Goal: Transaction & Acquisition: Purchase product/service

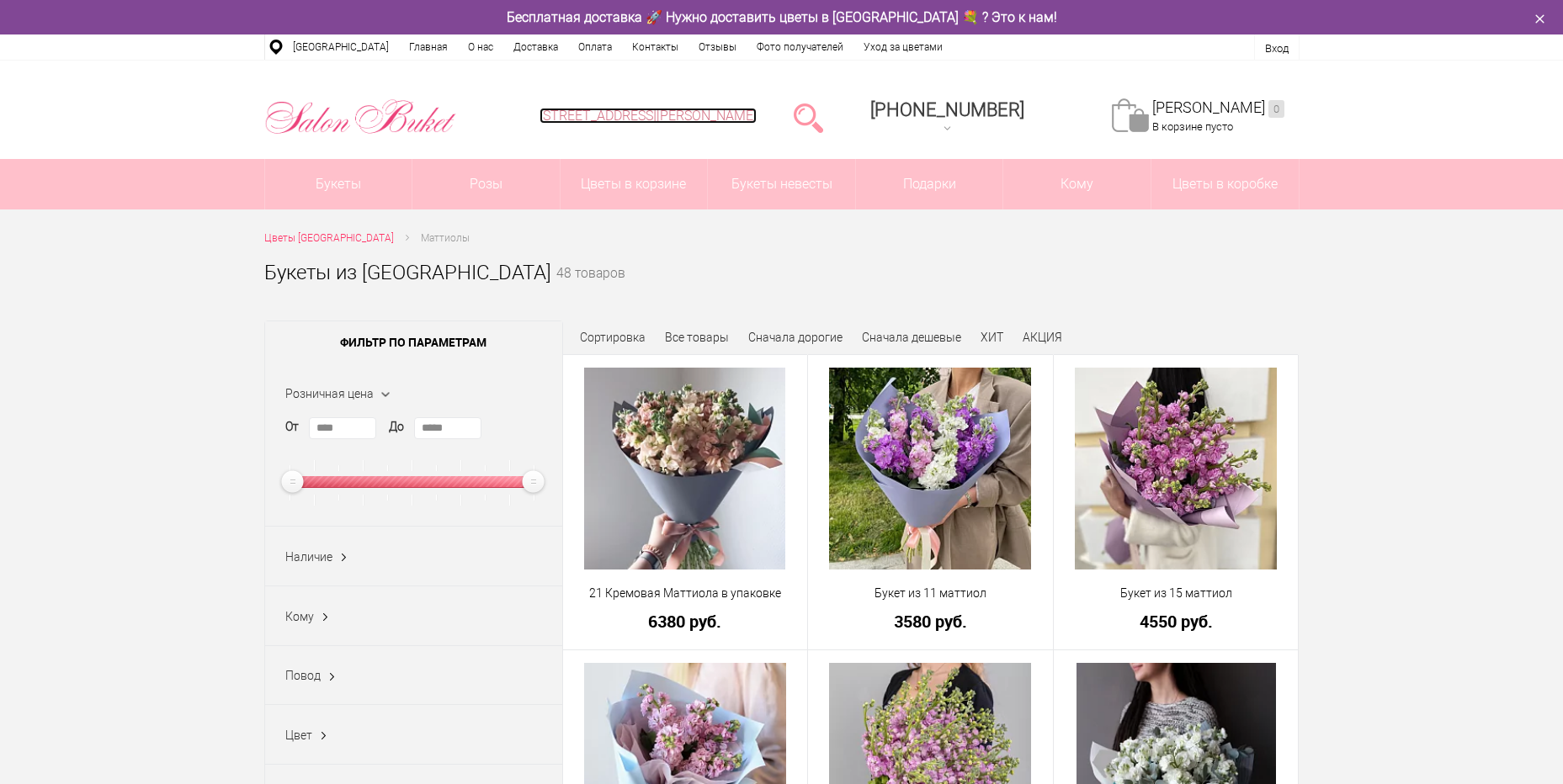
click at [733, 118] on link "[STREET_ADDRESS][PERSON_NAME]" at bounding box center [648, 115] width 217 height 16
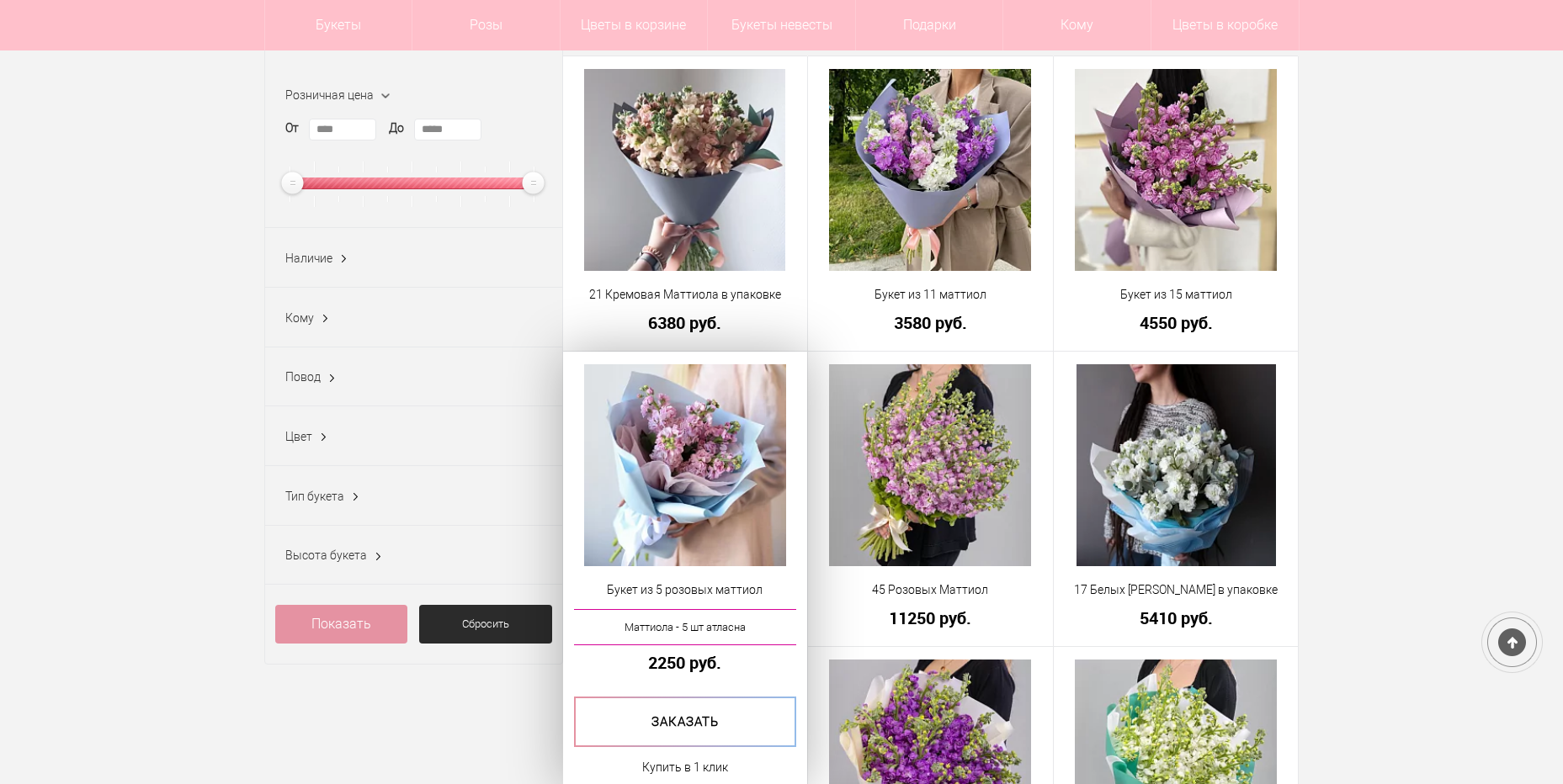
scroll to position [168, 0]
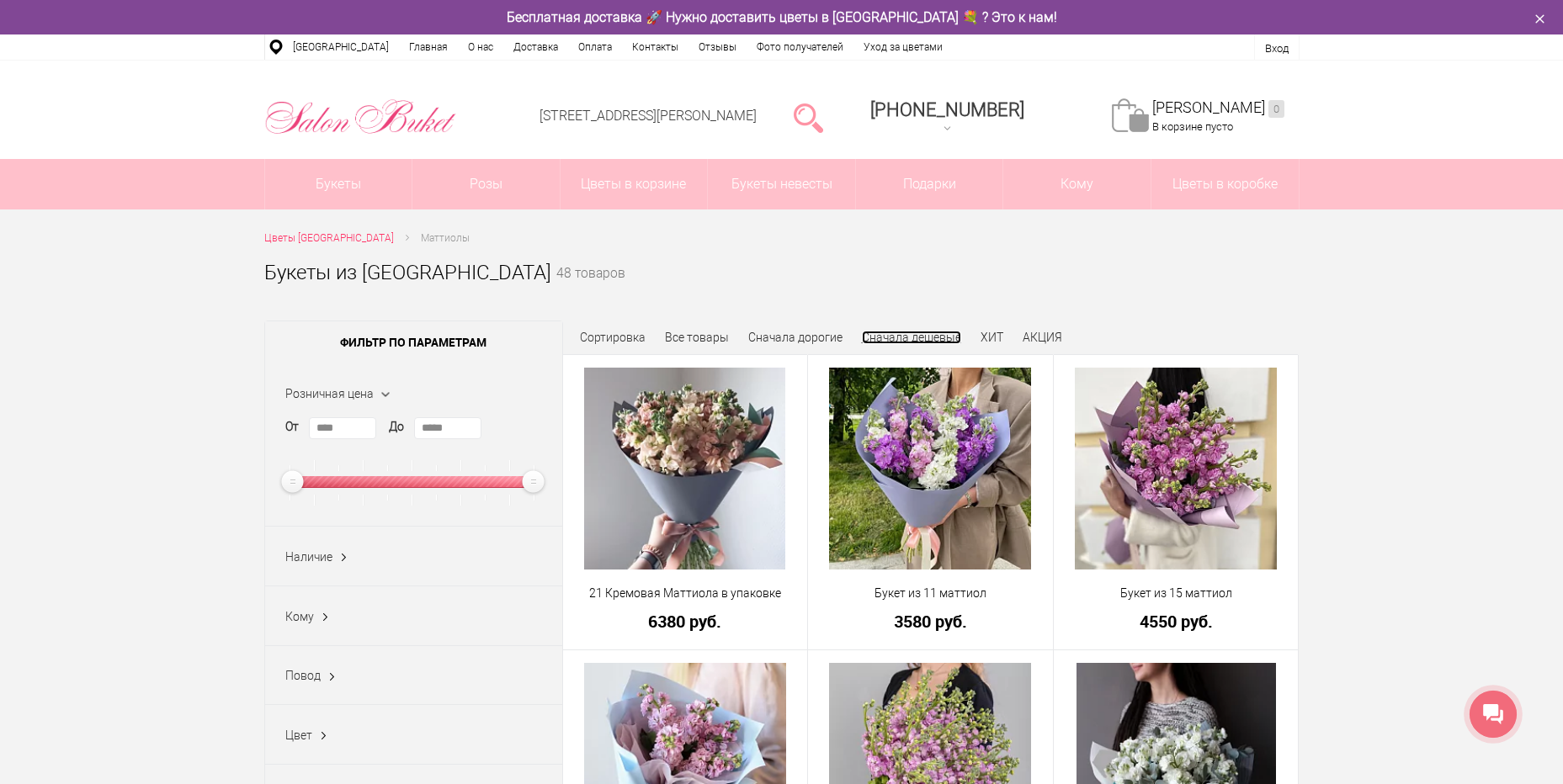
click at [904, 337] on link "Сначала дешевые" at bounding box center [912, 337] width 100 height 14
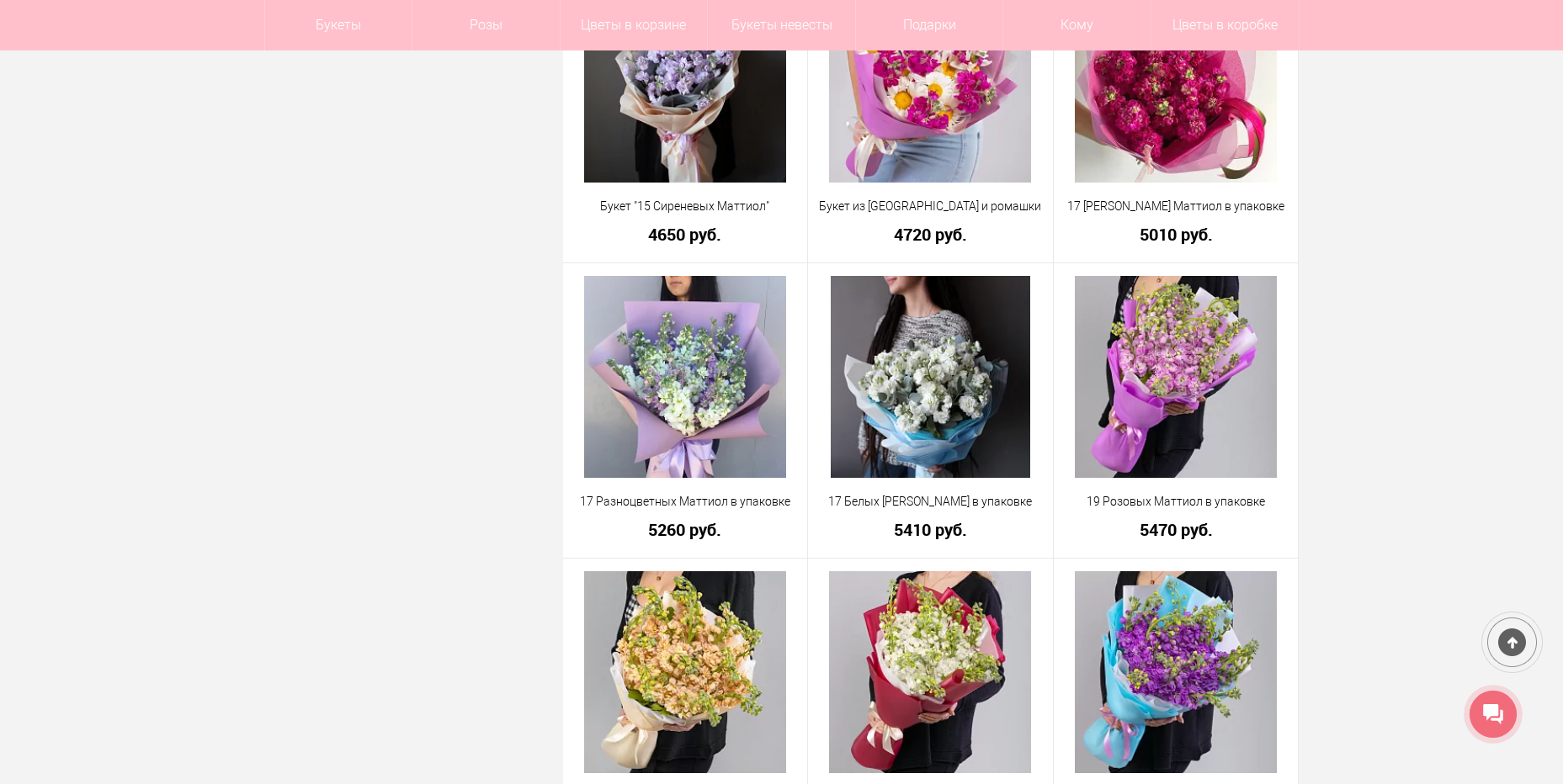
scroll to position [2692, 0]
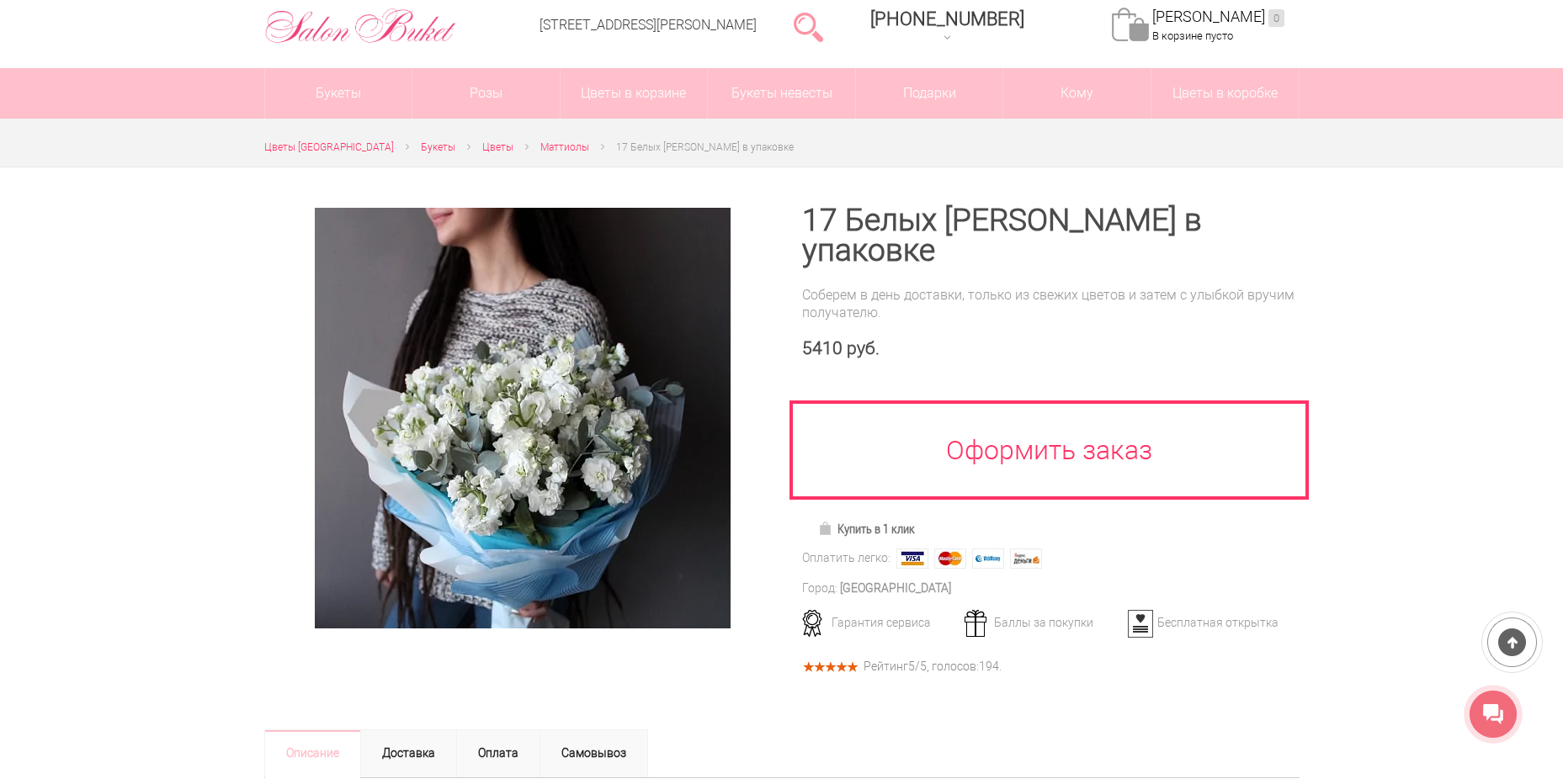
scroll to position [85, 0]
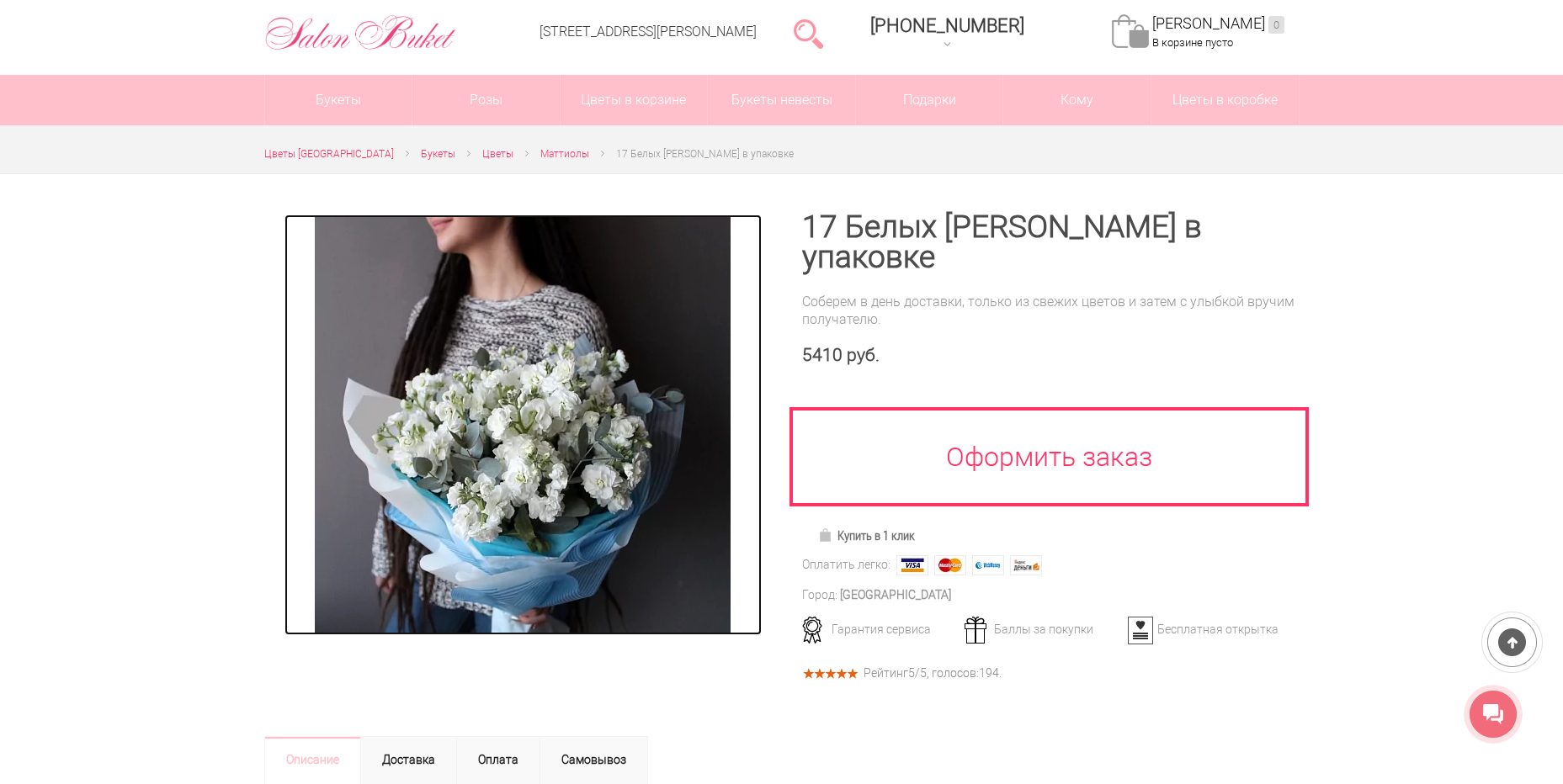
click at [673, 416] on img at bounding box center [523, 425] width 416 height 421
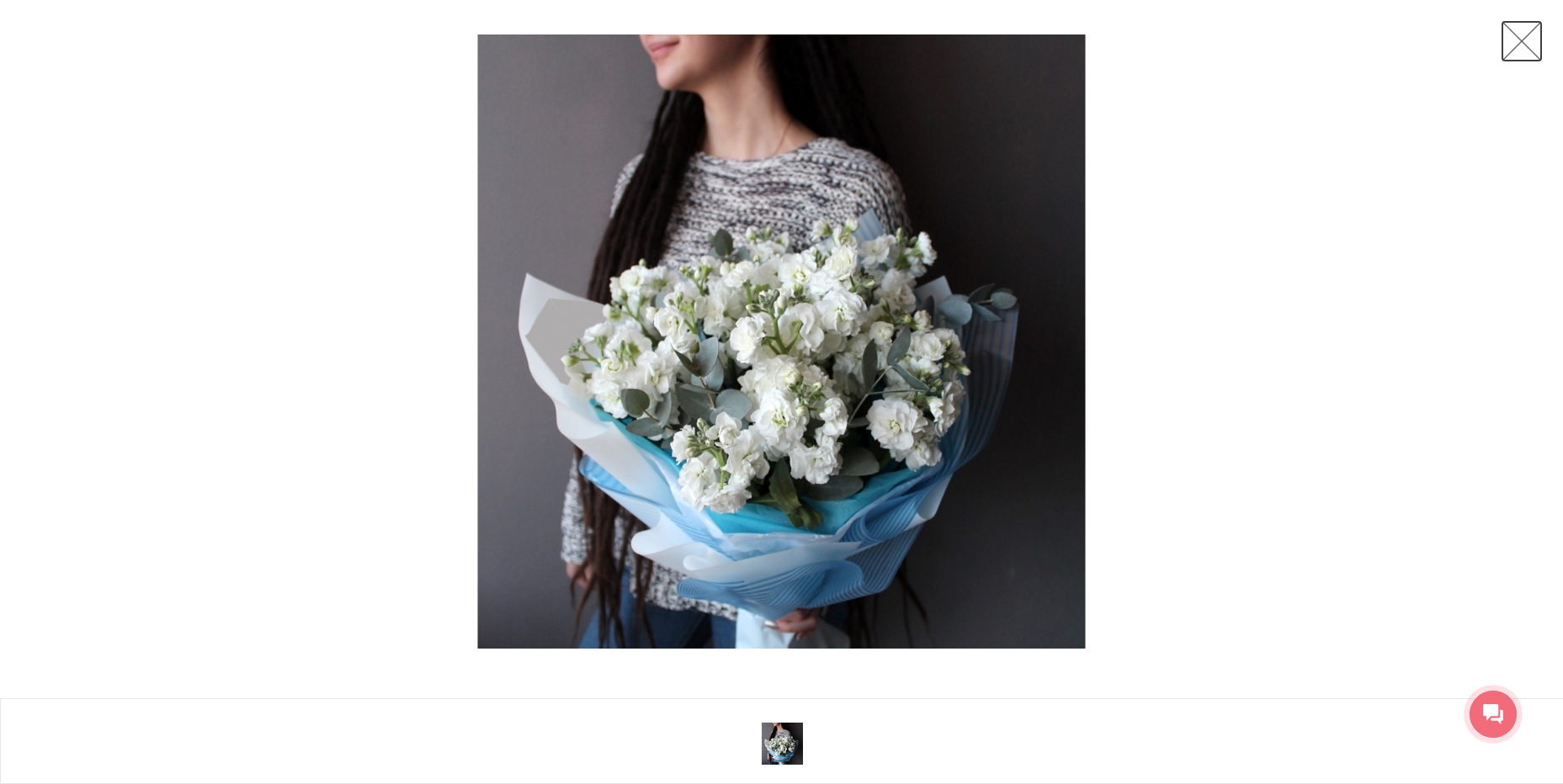
click at [1530, 52] on link at bounding box center [1522, 41] width 42 height 42
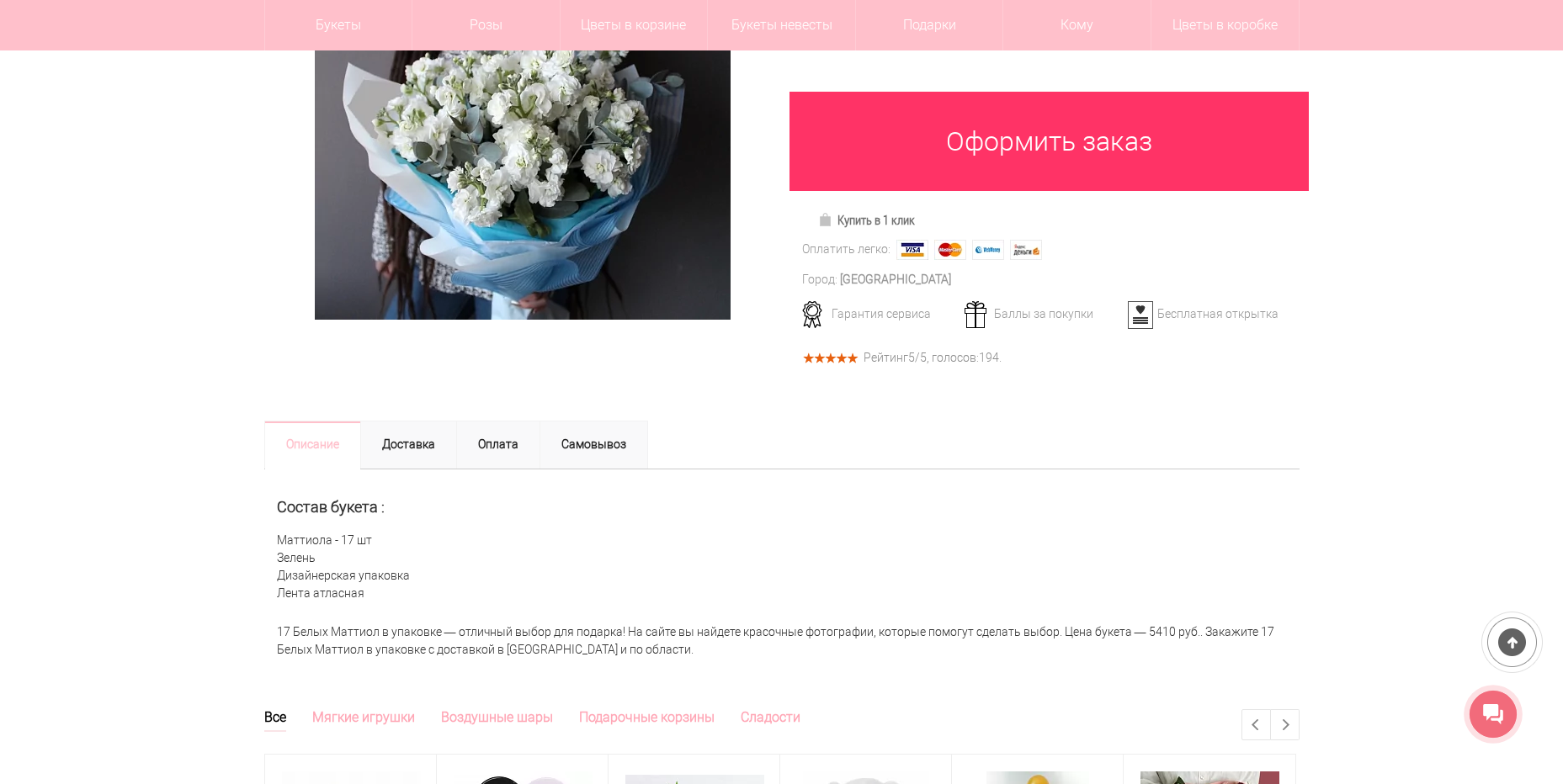
scroll to position [336, 0]
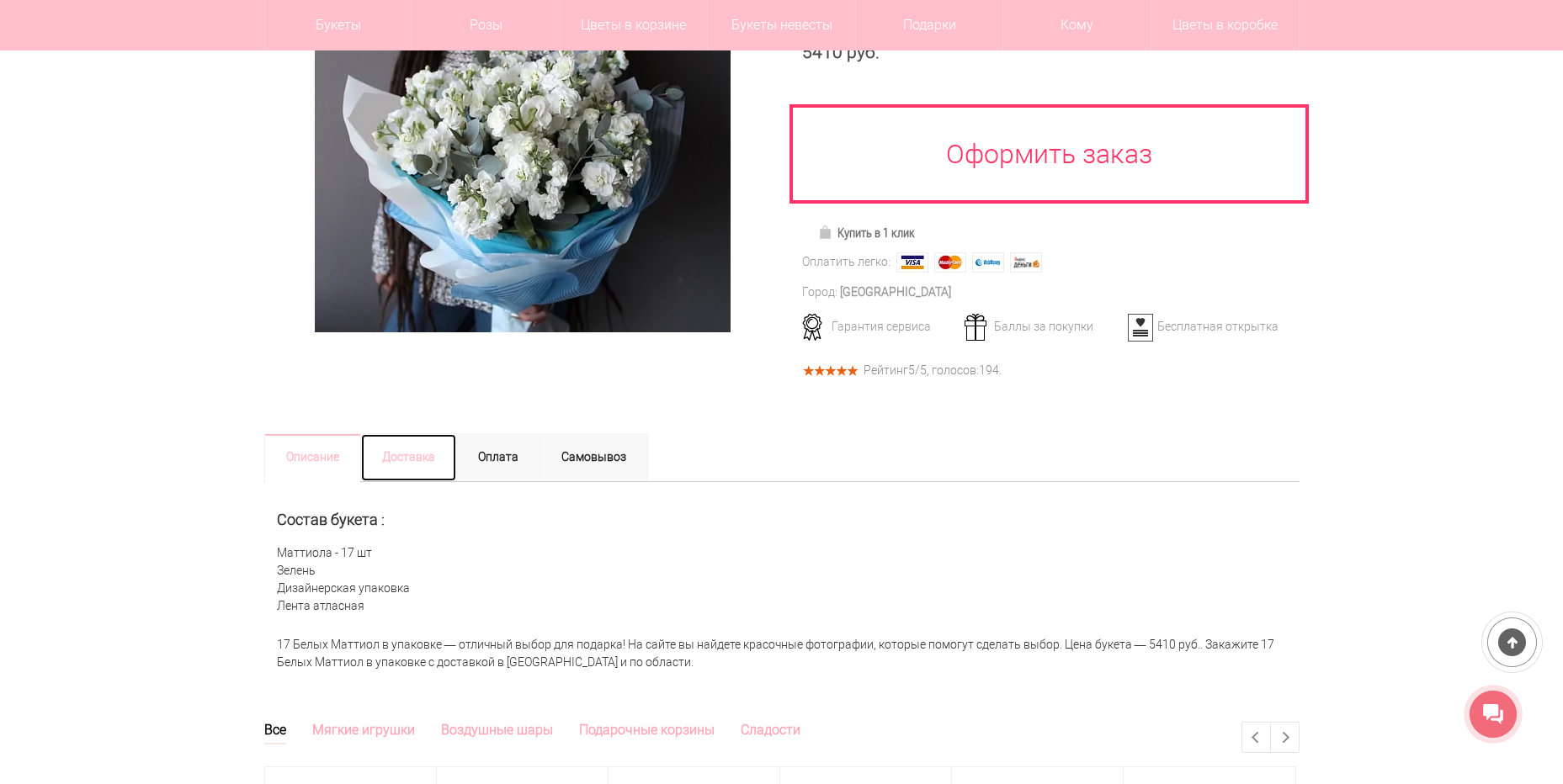
click at [396, 433] on link "Доставка" at bounding box center [408, 457] width 97 height 49
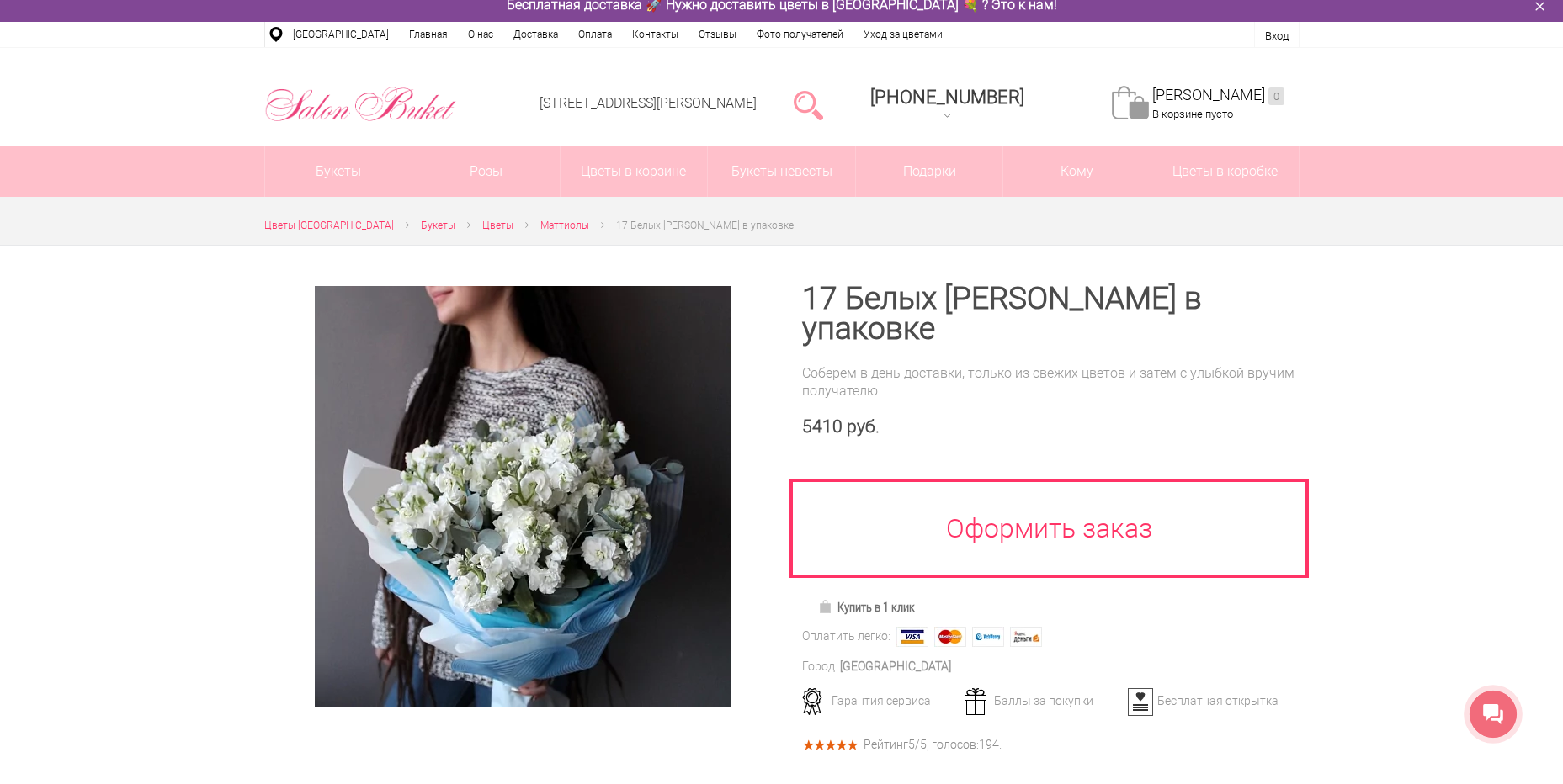
scroll to position [0, 0]
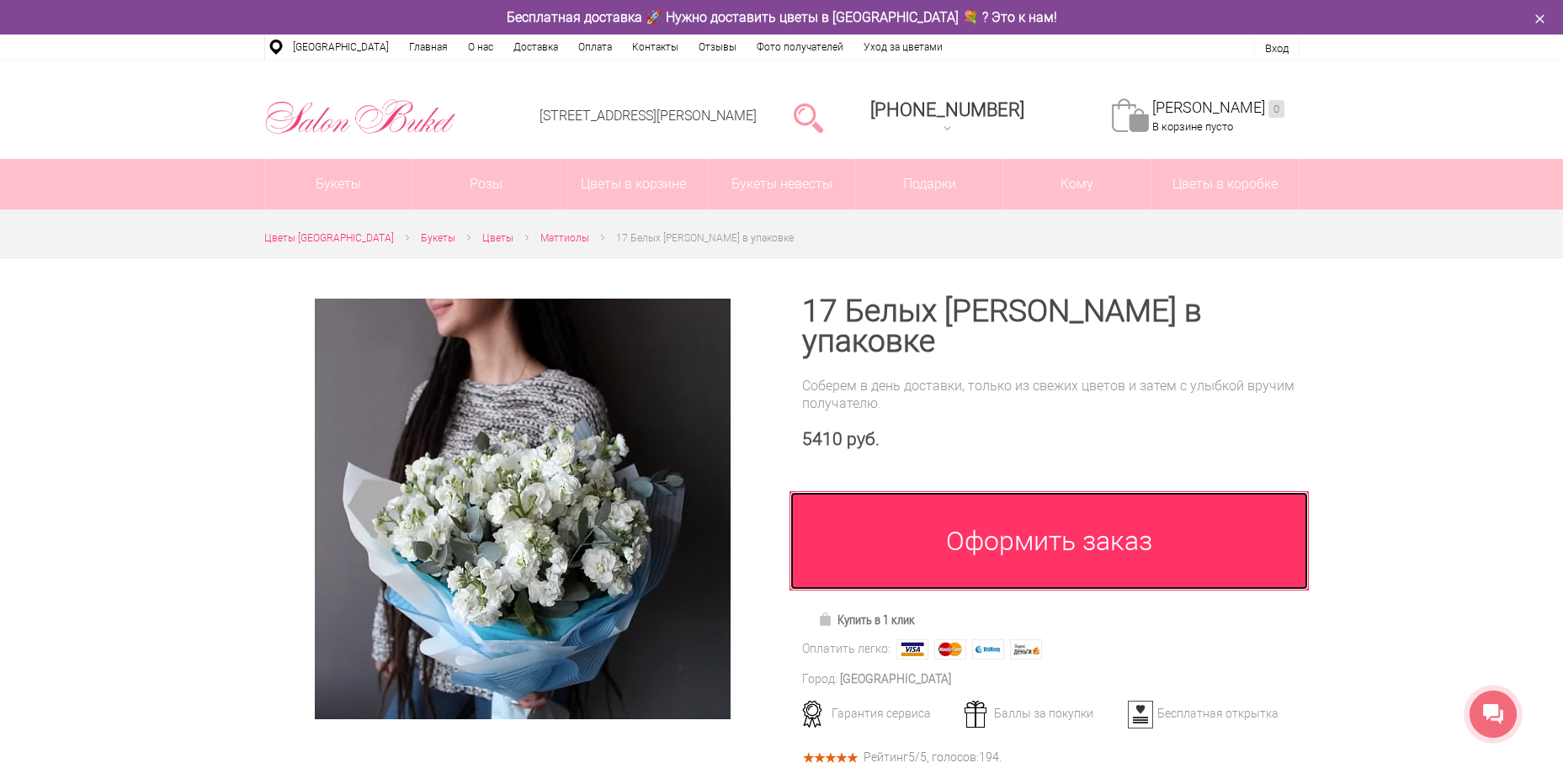
click at [1050, 508] on link "Оформить заказ" at bounding box center [1049, 541] width 521 height 99
click at [1062, 508] on link "Оформить заказ" at bounding box center [1049, 541] width 521 height 99
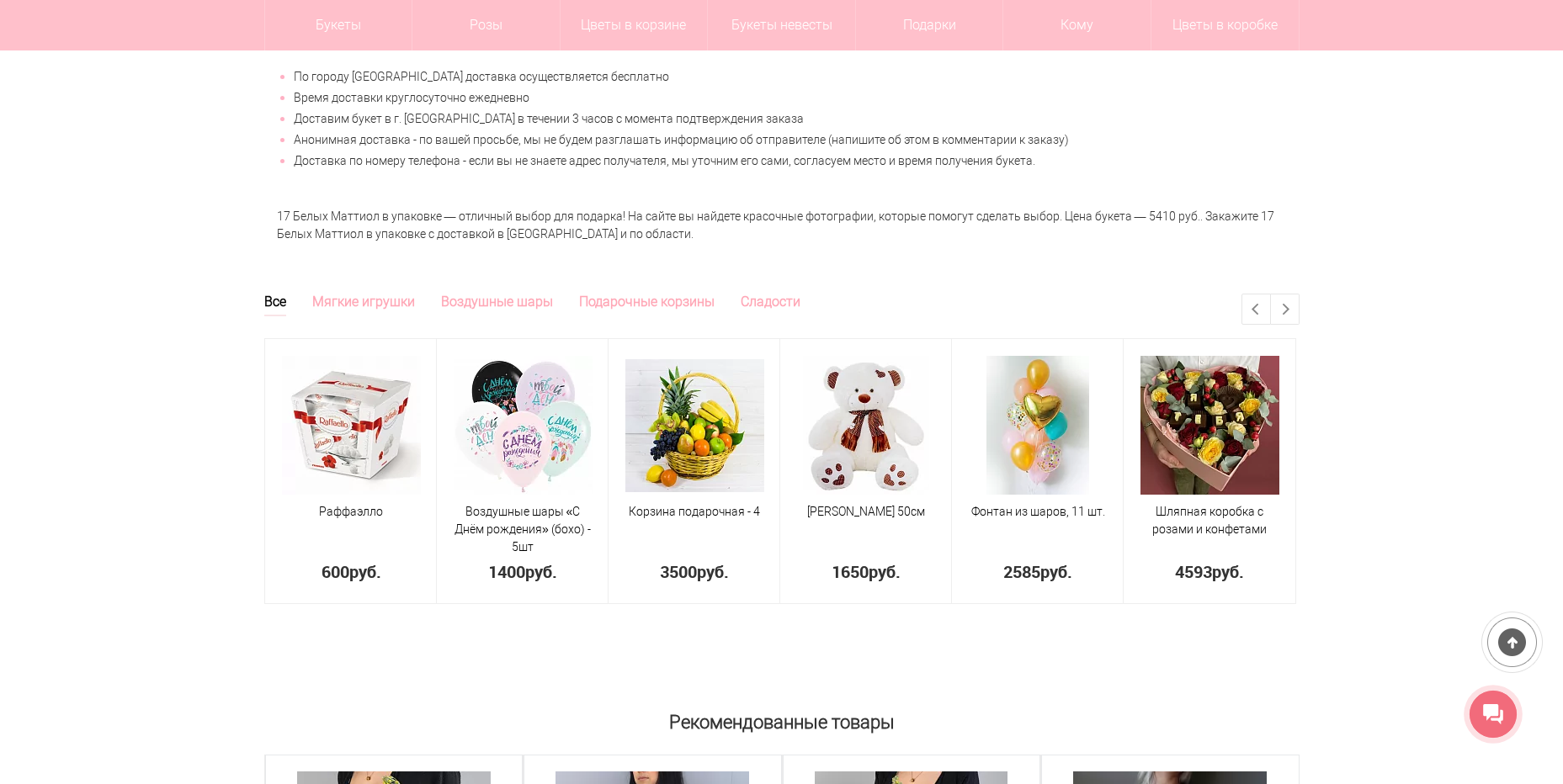
scroll to position [841, 0]
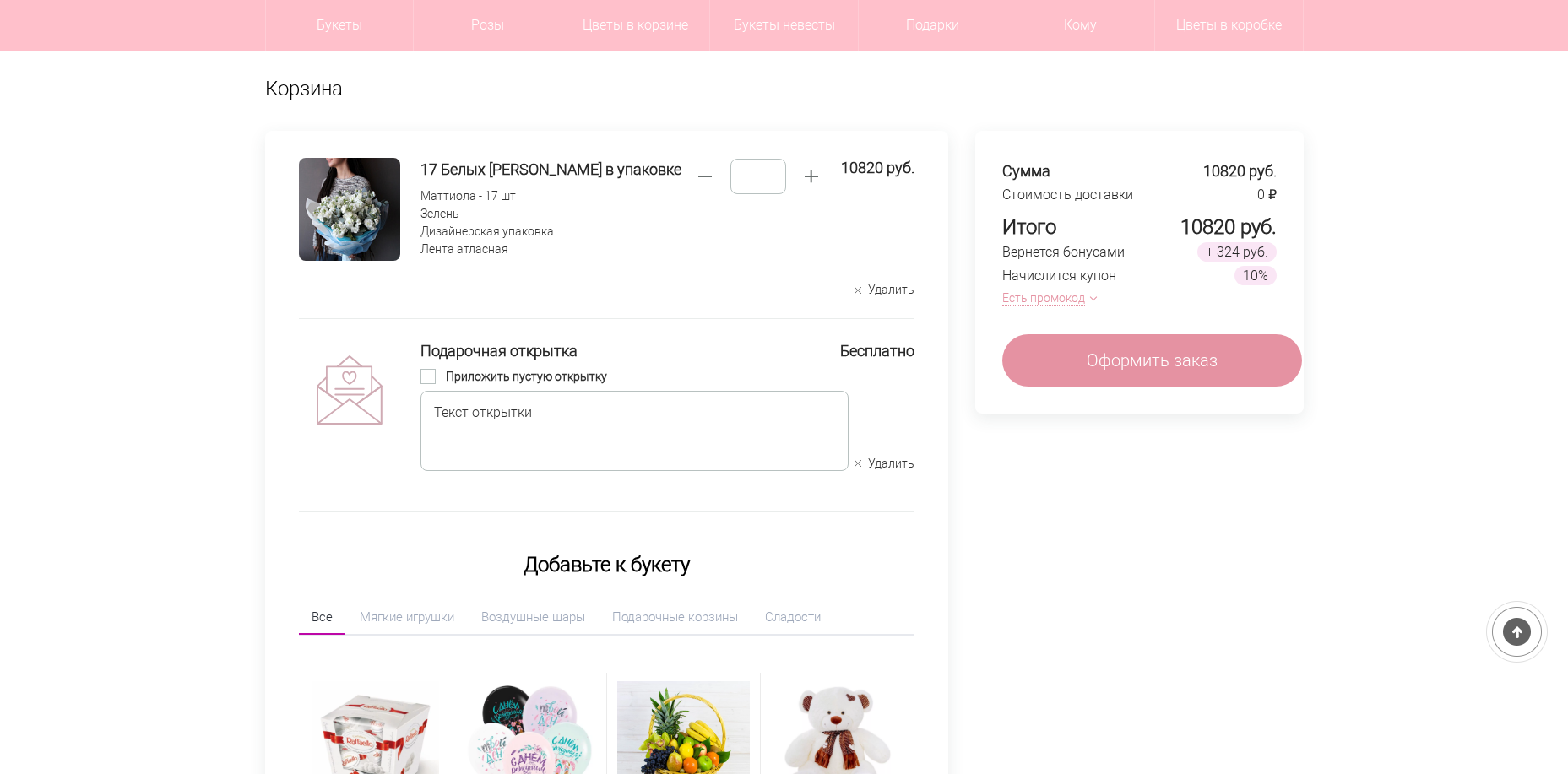
scroll to position [85, 0]
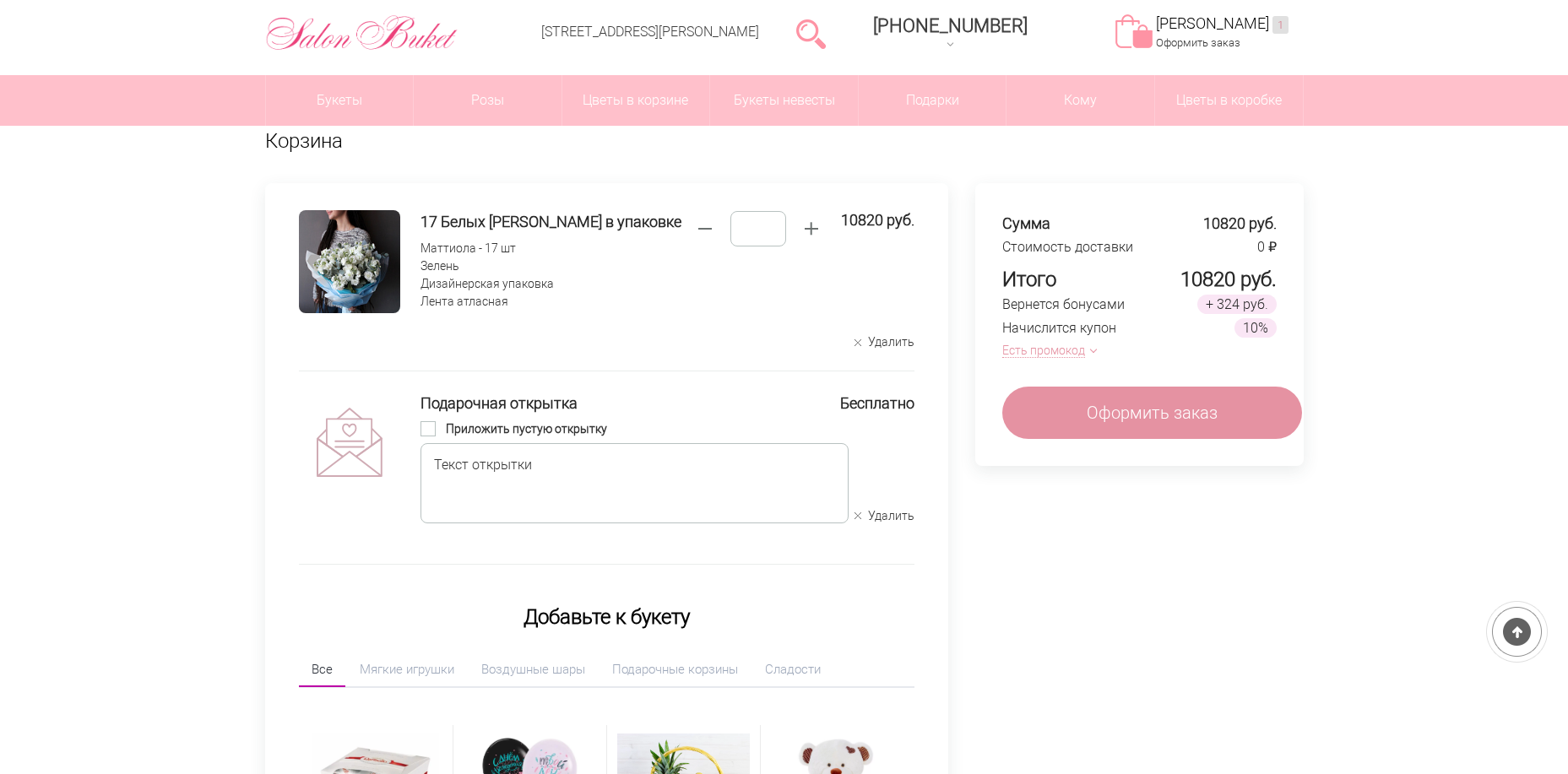
click at [703, 230] on span "button" at bounding box center [704, 229] width 26 height 26
type input "*"
click at [1241, 598] on div "Сумма 10820 руб. Стоимость доставки 0 ₽ Итого 10820 руб. Вернется бонусами + 32…" at bounding box center [1140, 621] width 329 height 877
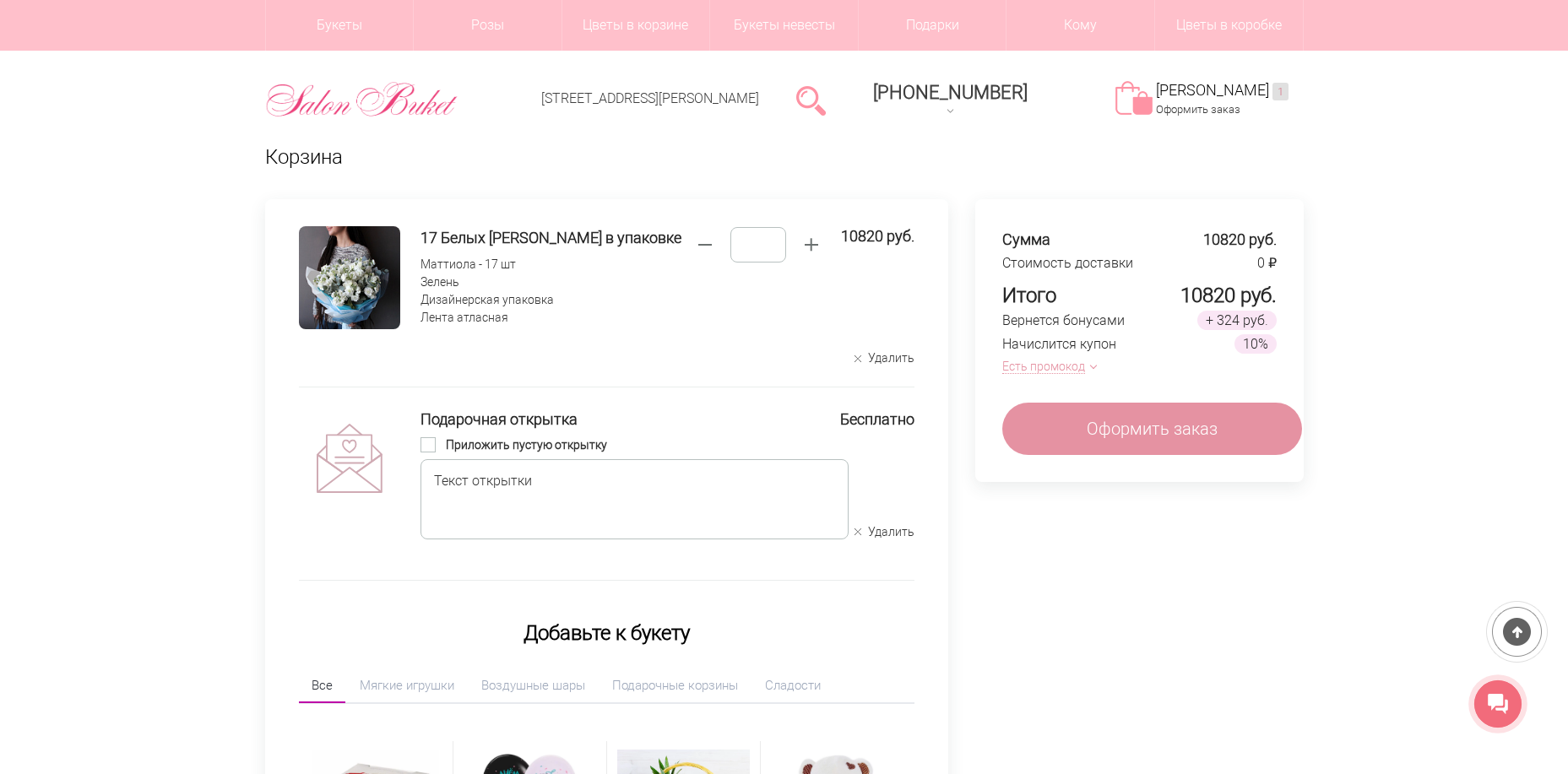
scroll to position [0, 0]
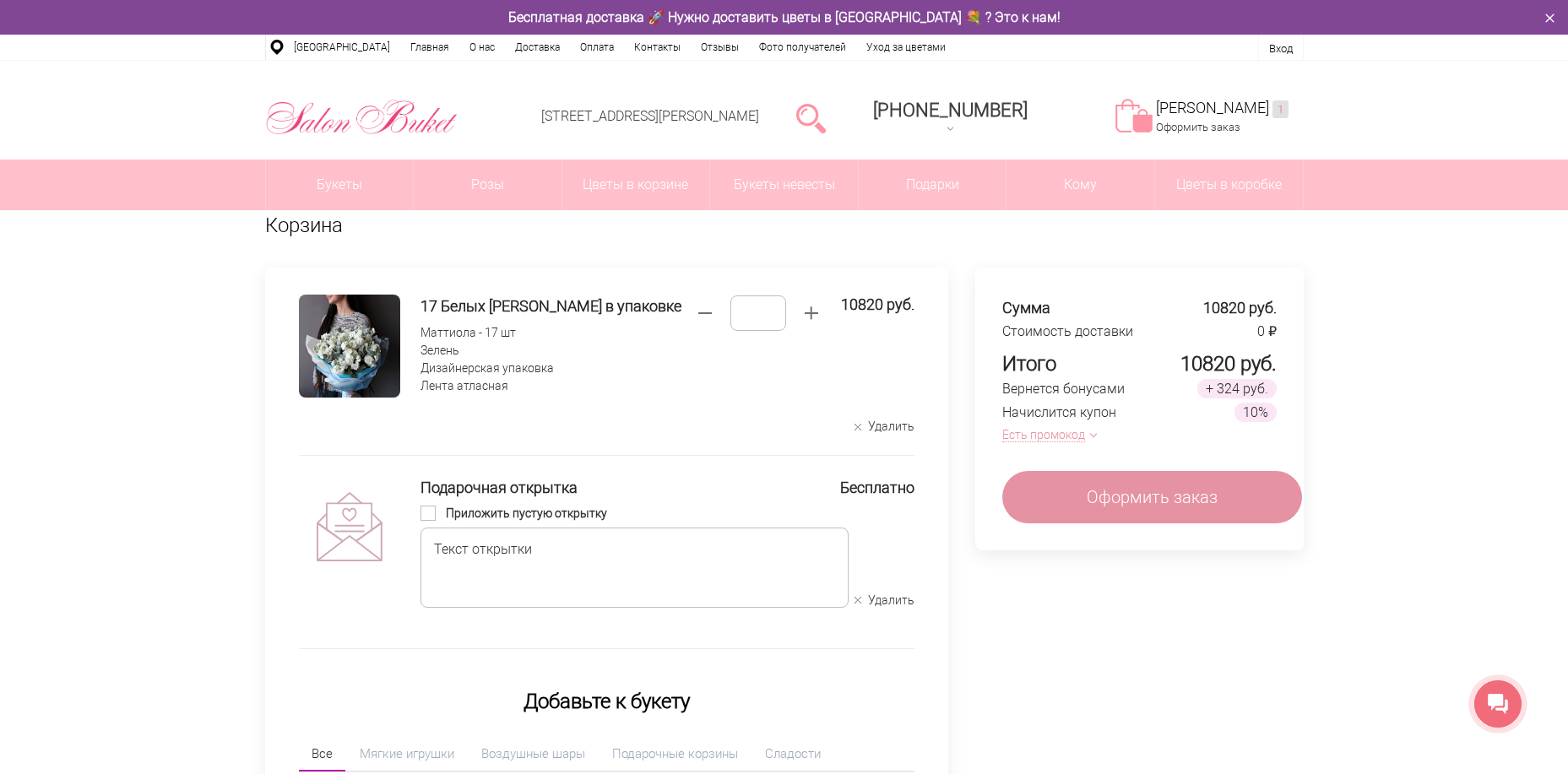
click at [1107, 595] on div "Сумма 10820 руб. Стоимость доставки 0 ₽ Итого 10820 руб. Вернется бонусами + 32…" at bounding box center [1140, 706] width 329 height 877
click at [709, 315] on span "button" at bounding box center [704, 314] width 26 height 26
click at [817, 321] on span "Нажмите, чтобы увеличить. Максимальное значение - 500" at bounding box center [811, 314] width 26 height 26
click at [713, 316] on span "button" at bounding box center [704, 314] width 26 height 26
click at [1227, 751] on div "Сумма 5410 руб. Стоимость доставки 0 ₽ Итого 5410 руб. Вернется бонусами + 162 …" at bounding box center [1140, 706] width 329 height 877
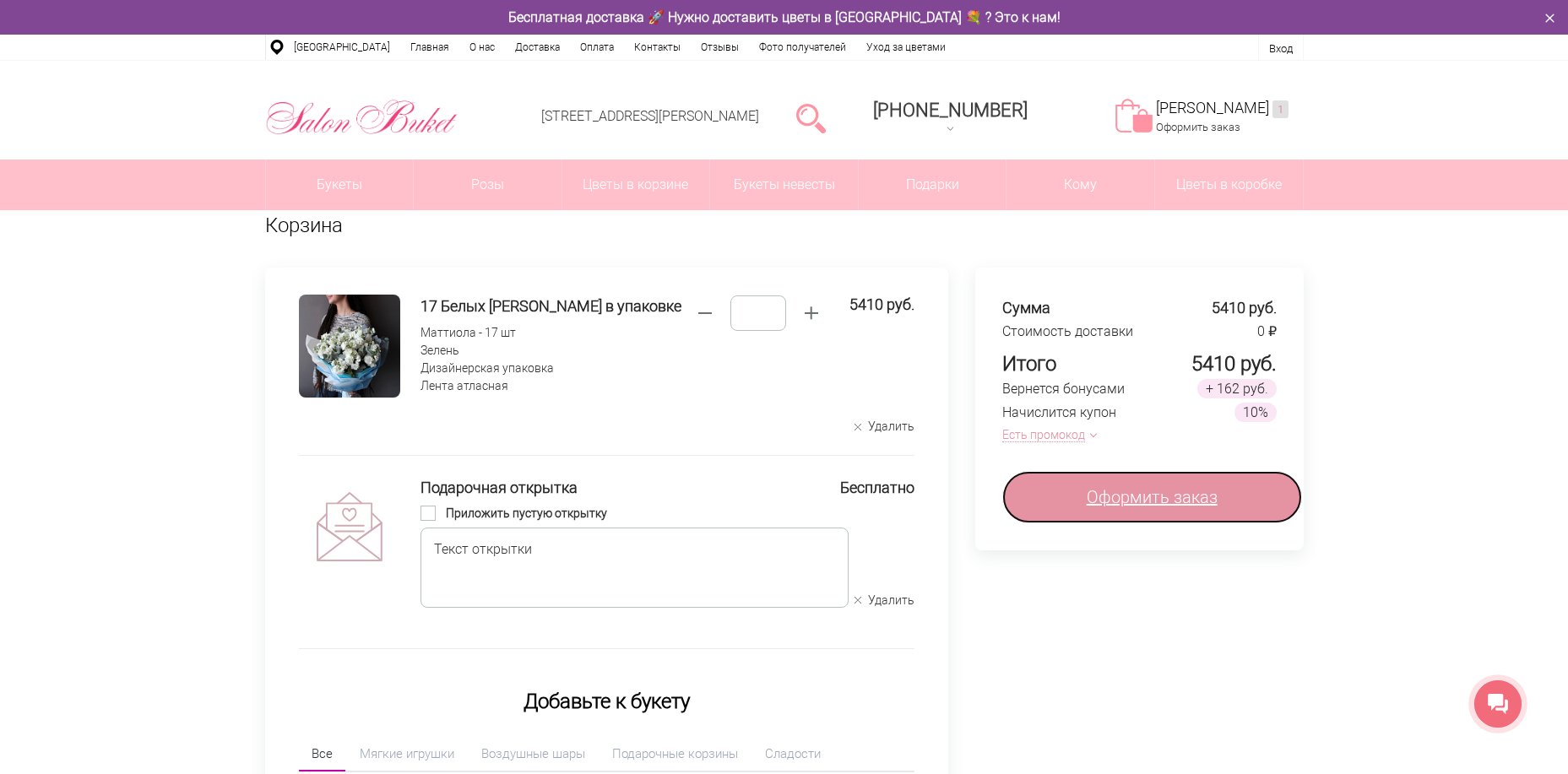
click at [1111, 494] on span "Оформить заказ" at bounding box center [1152, 496] width 131 height 25
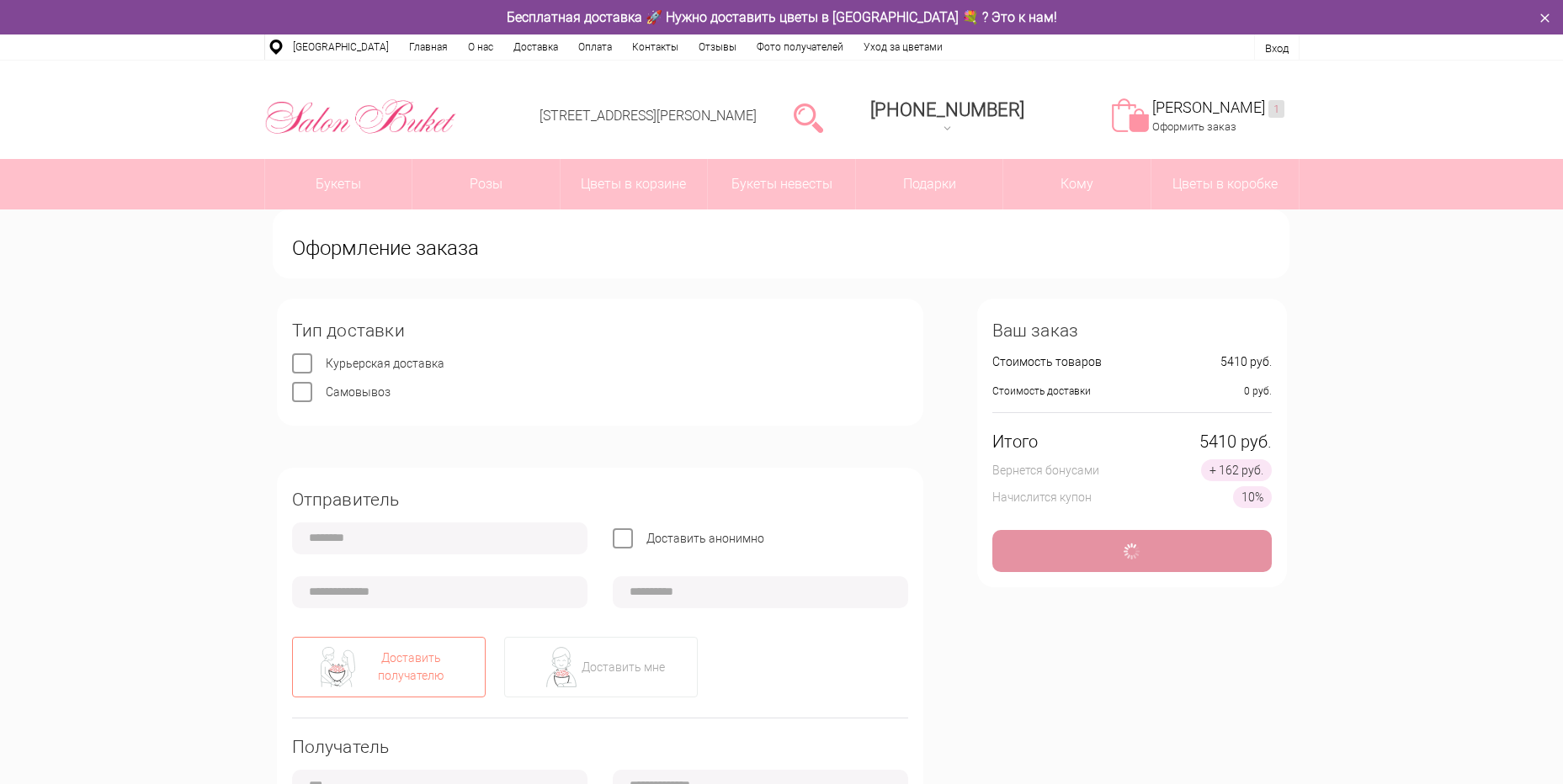
type input "**********"
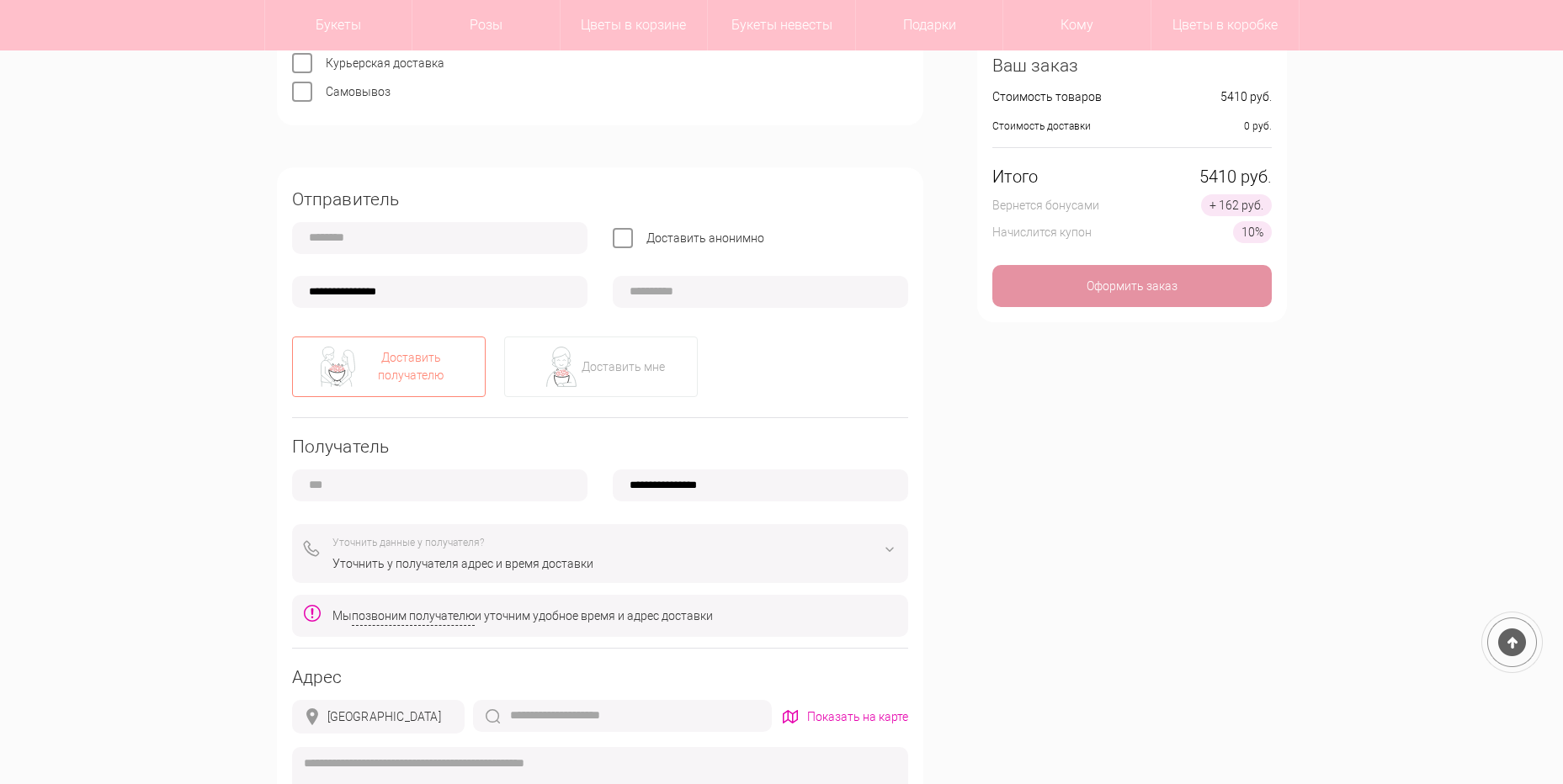
scroll to position [253, 0]
click at [582, 367] on div "Доставить мне" at bounding box center [623, 365] width 84 height 18
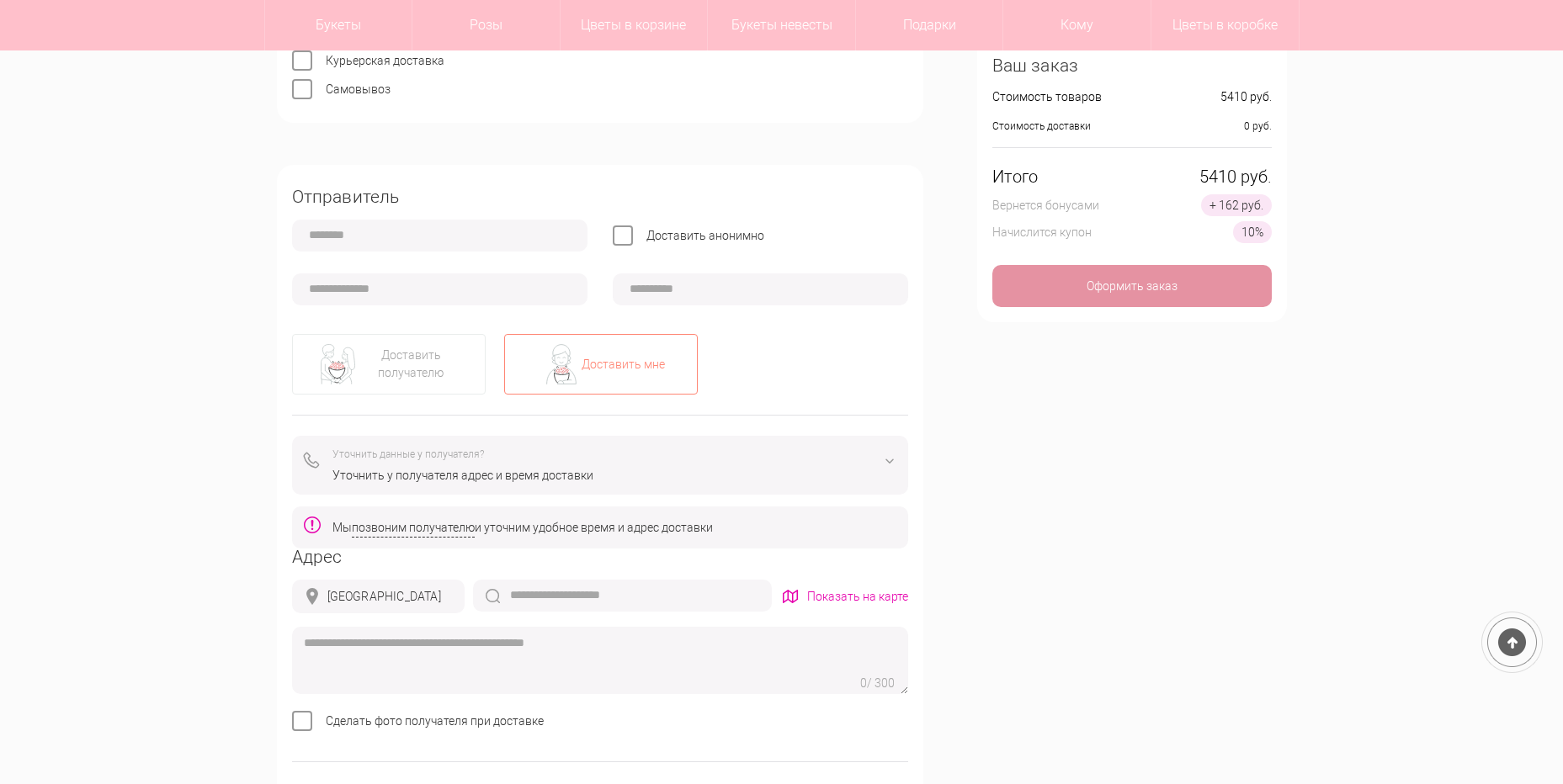
type input "**********"
click at [378, 305] on input "**********" at bounding box center [439, 290] width 296 height 32
click at [333, 287] on input "**********" at bounding box center [439, 290] width 296 height 32
click at [330, 253] on div "Доставить анонимно" at bounding box center [599, 261] width 616 height 83
click at [328, 241] on input "text" at bounding box center [439, 236] width 296 height 32
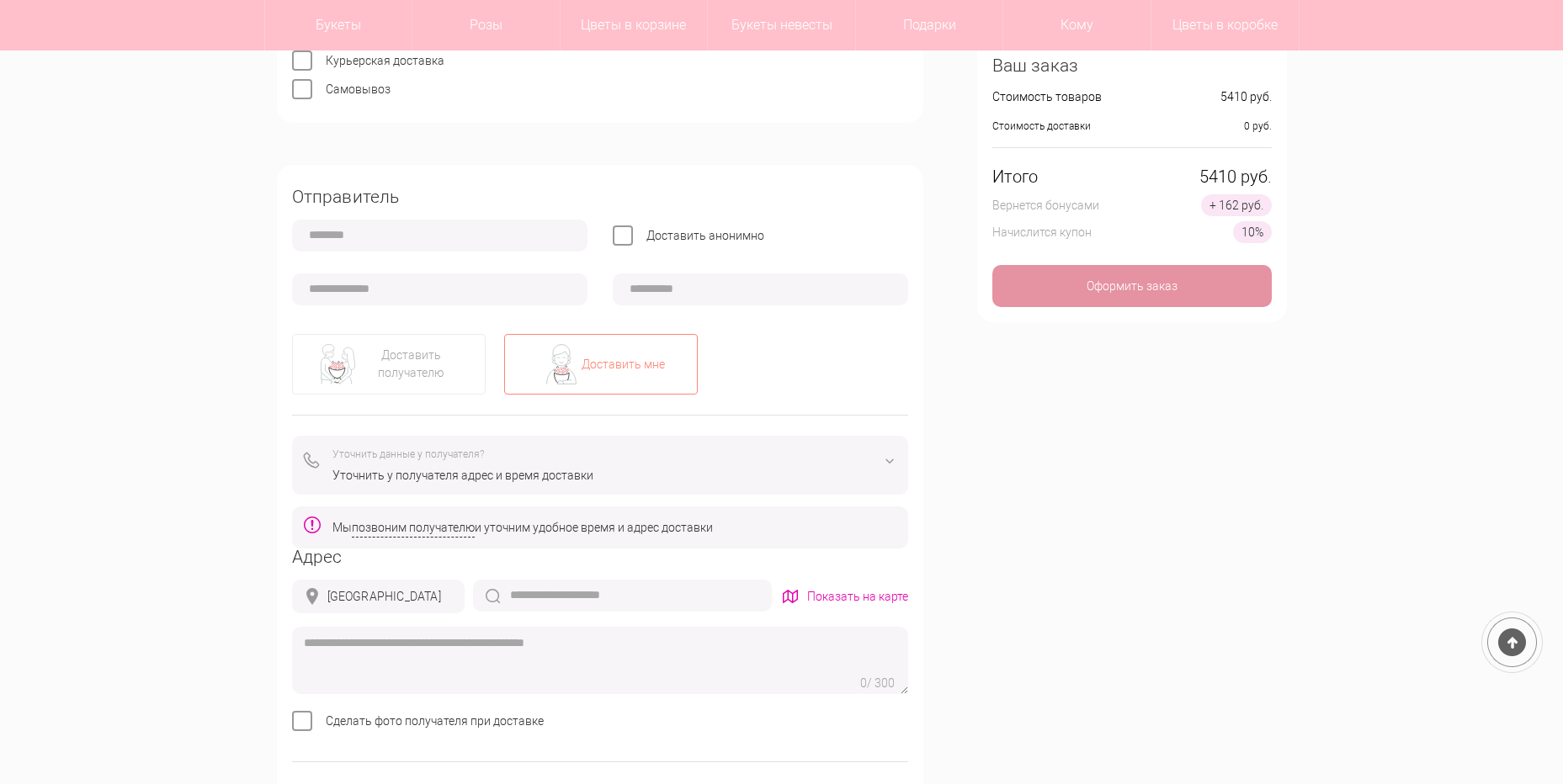
type input "*******"
type input "**********"
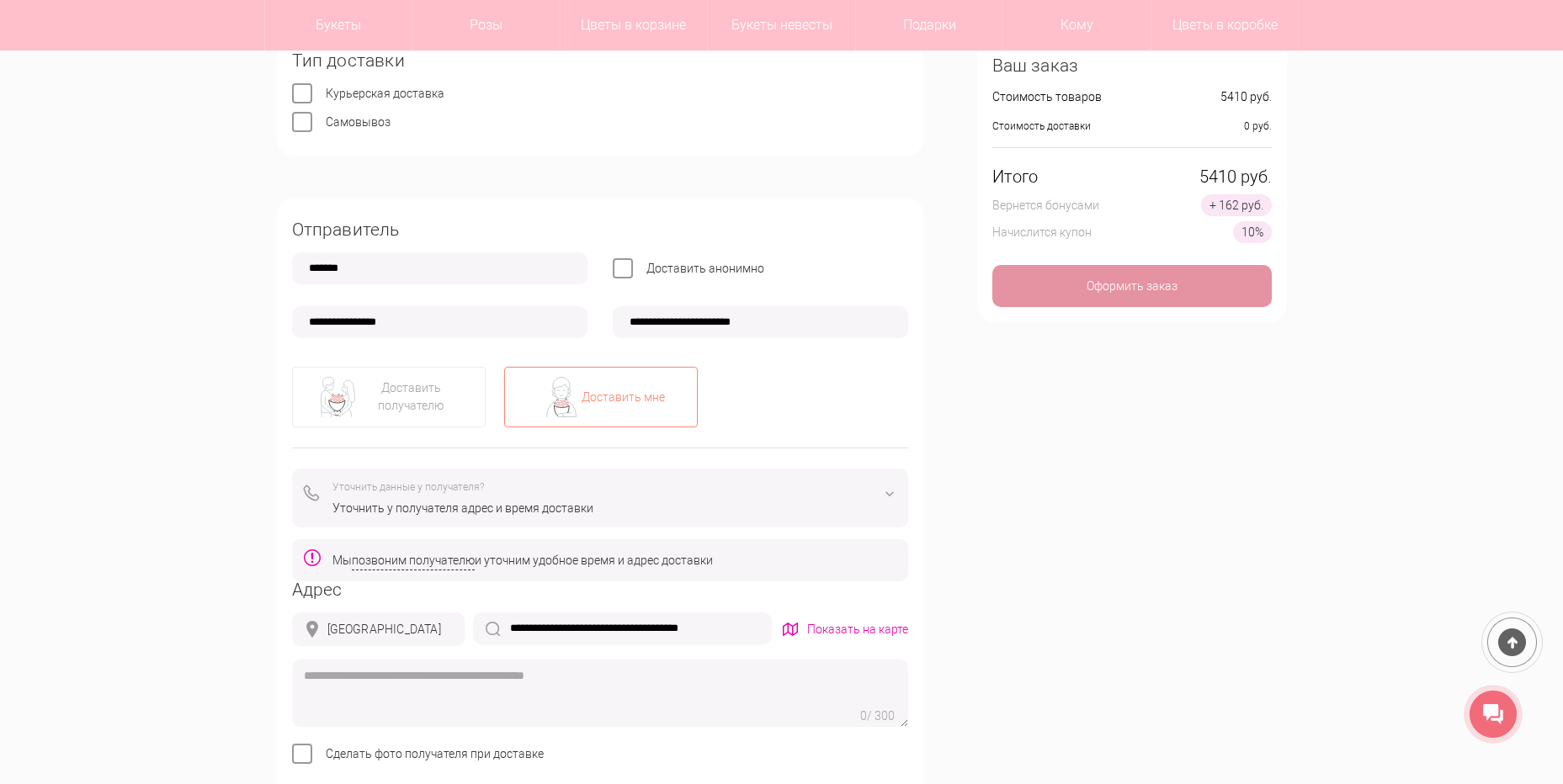
scroll to position [421, 0]
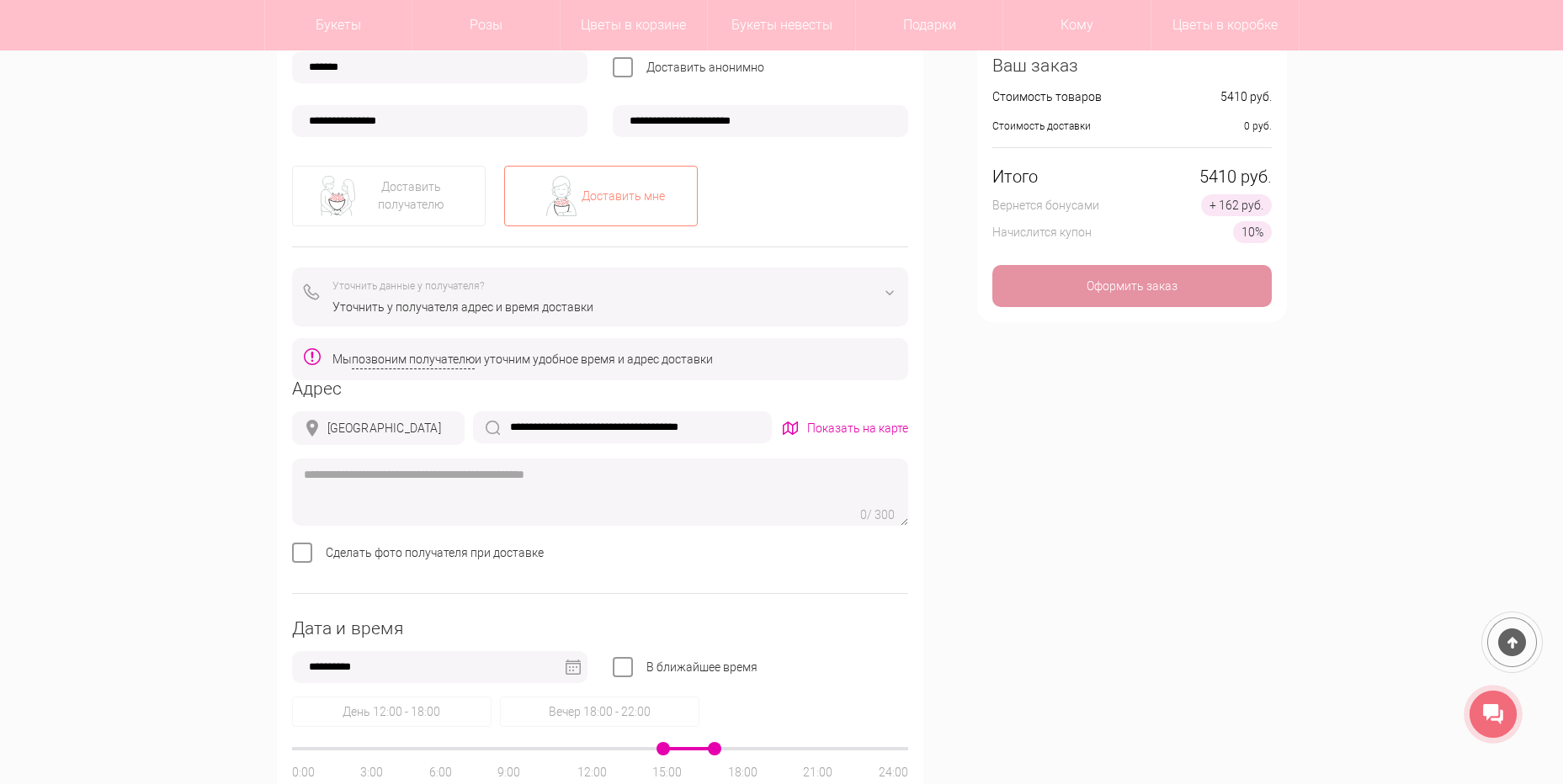
click at [458, 313] on div "Уточнить у получателя адрес и время доставки" at bounding box center [614, 307] width 563 height 18
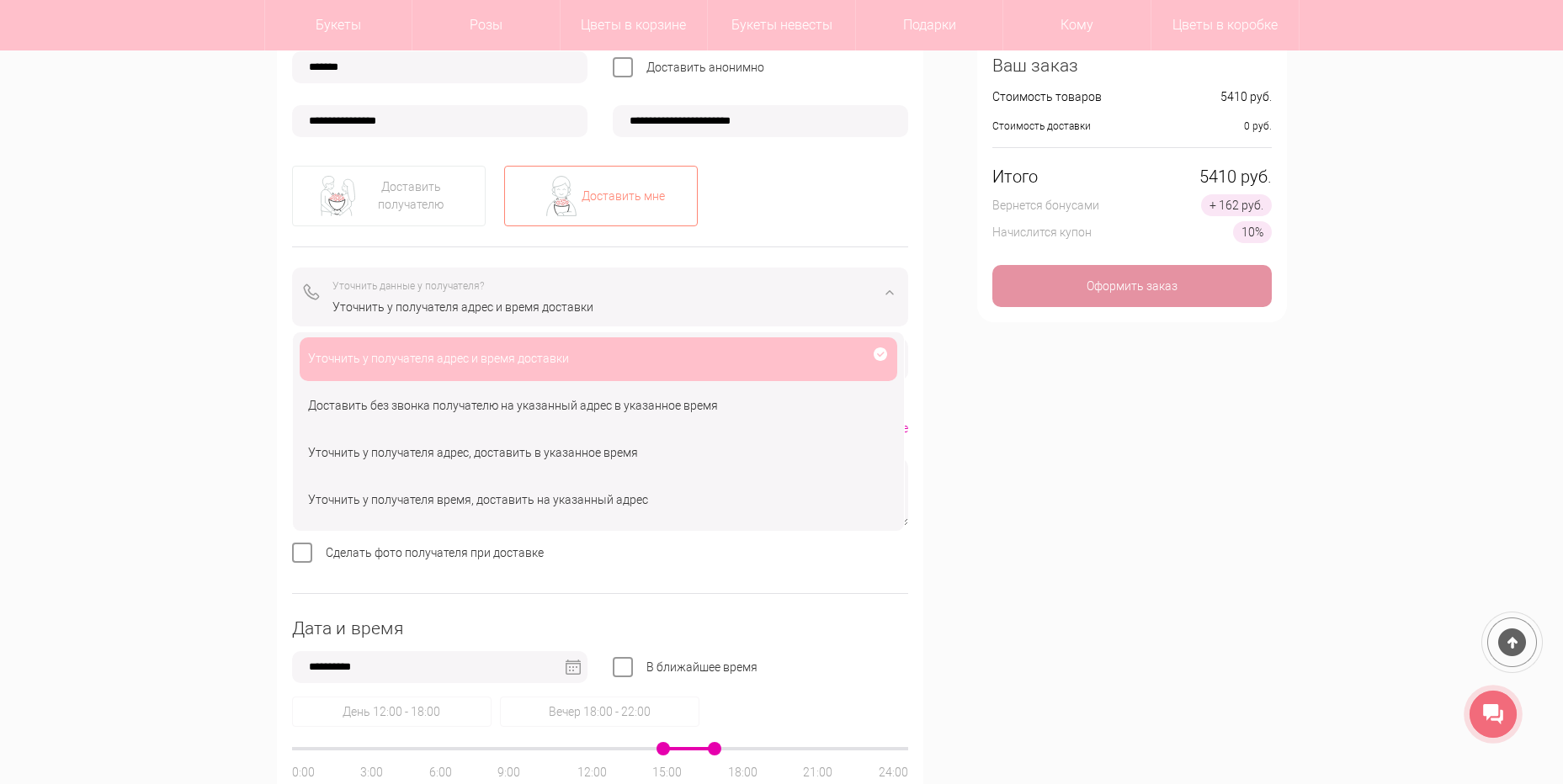
click at [477, 229] on div "**********" at bounding box center [599, 424] width 646 height 855
click at [474, 270] on div "Уточнить данные у получателя? Уточнить у получателя адрес и время доставки" at bounding box center [599, 296] width 616 height 59
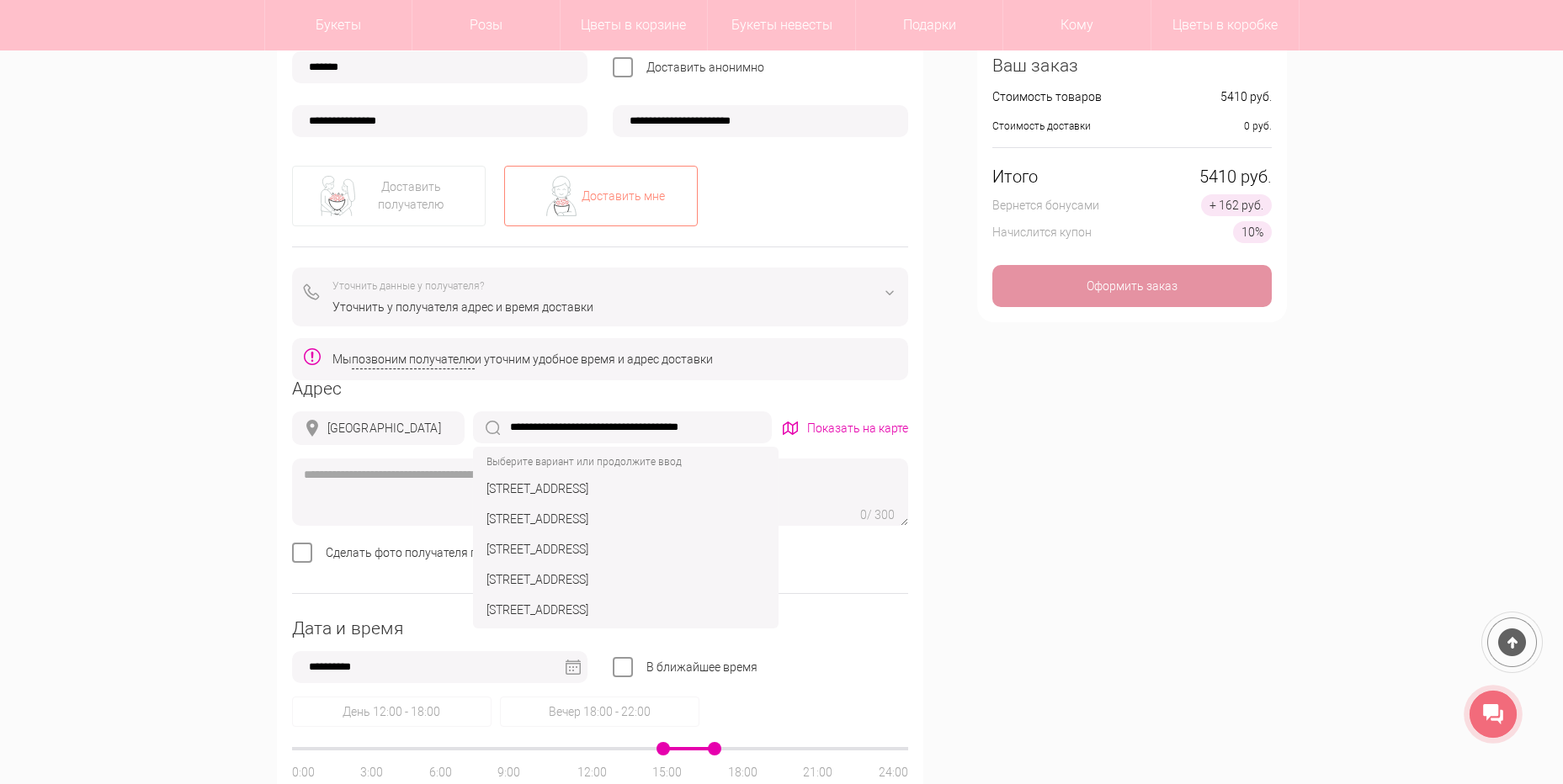
click at [617, 433] on input "**********" at bounding box center [622, 427] width 299 height 32
drag, startPoint x: 738, startPoint y: 432, endPoint x: 608, endPoint y: 447, distance: 130.9
click at [608, 447] on div "**********" at bounding box center [599, 487] width 616 height 214
type input "**********"
click at [1019, 400] on div "**********" at bounding box center [782, 536] width 1035 height 1418
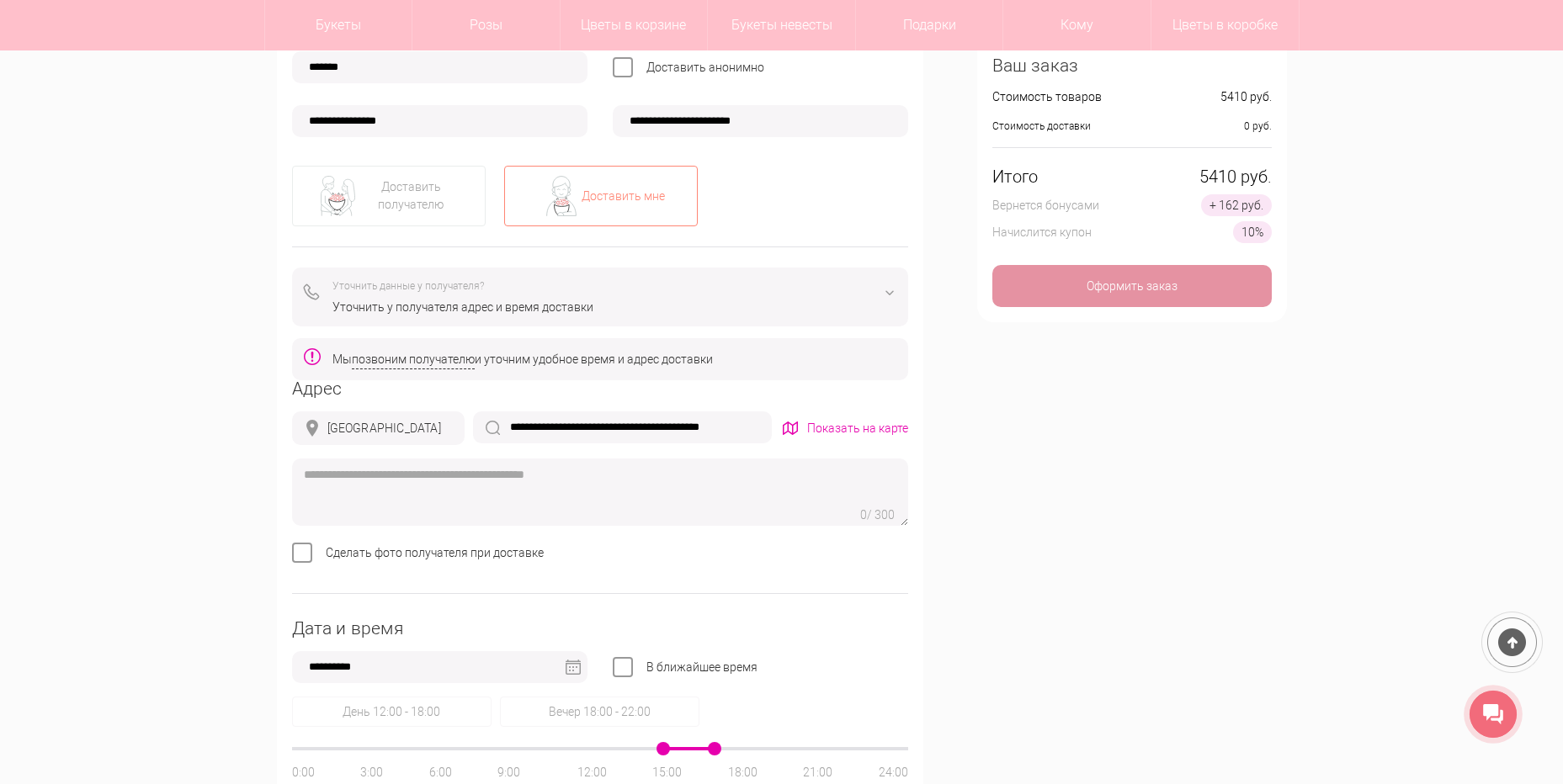
click at [527, 485] on textarea at bounding box center [599, 492] width 616 height 68
type textarea "*"
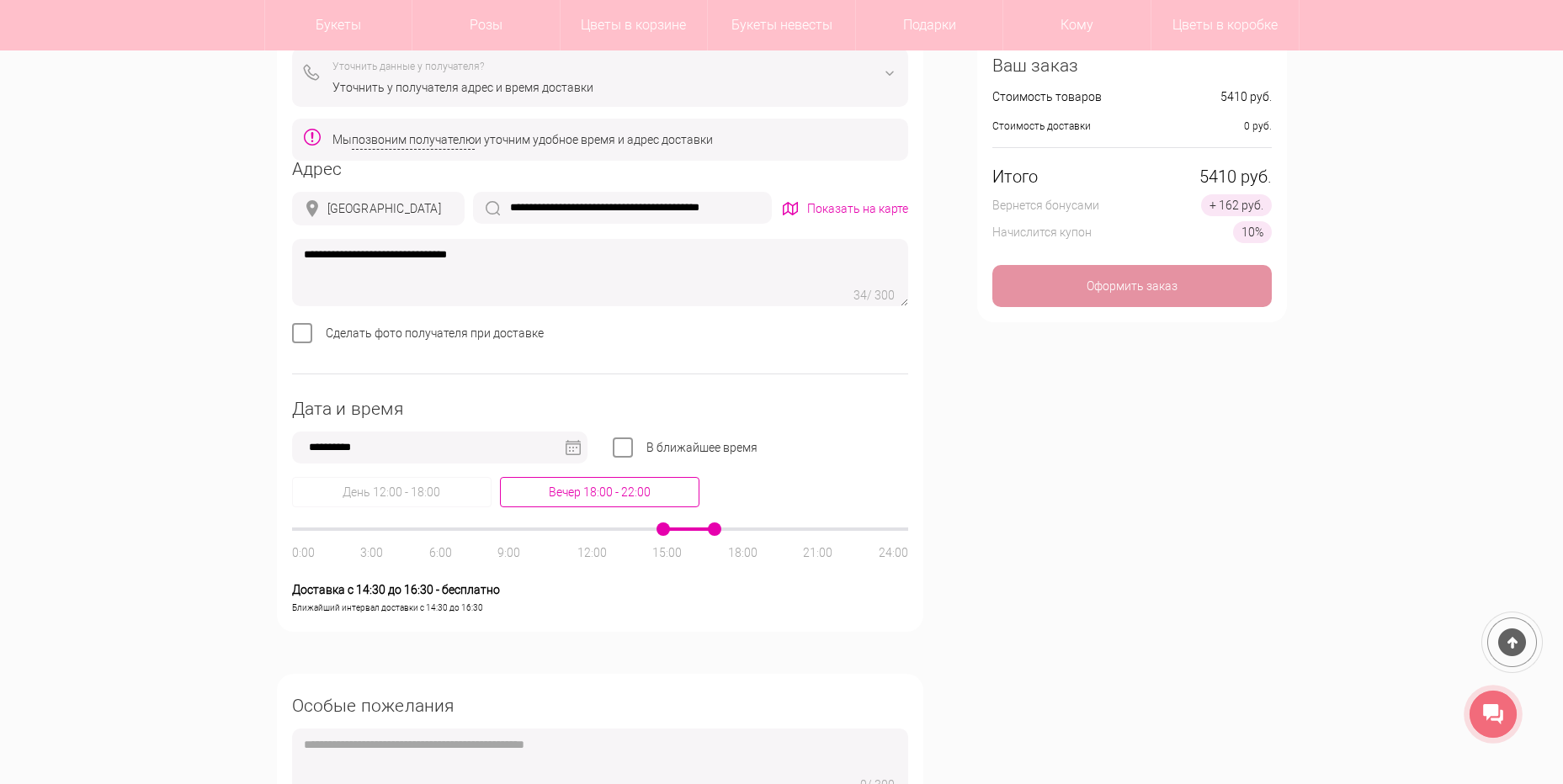
scroll to position [673, 0]
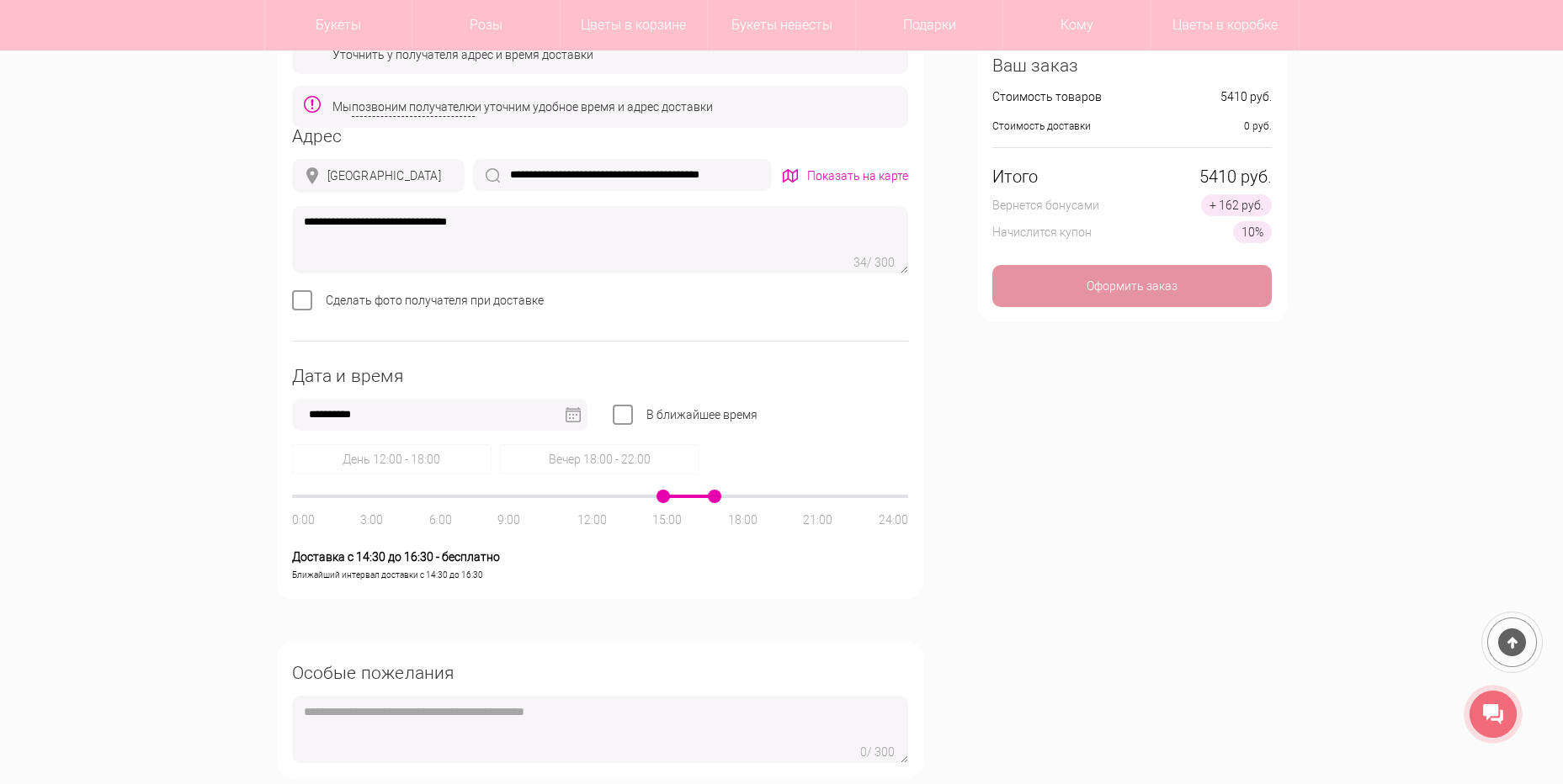
type textarea "**********"
drag, startPoint x: 719, startPoint y: 497, endPoint x: 755, endPoint y: 514, distance: 39.8
click at [755, 498] on div "0:00 3:00 6:00 9:00 12:00 15:00 18:00 21:00 24:00" at bounding box center [599, 495] width 616 height 3
drag, startPoint x: 667, startPoint y: 495, endPoint x: 697, endPoint y: 511, distance: 34.0
click at [697, 498] on div "0:00 3:00 6:00 9:00 12:00 15:00 18:00 21:00 24:00" at bounding box center [599, 495] width 616 height 3
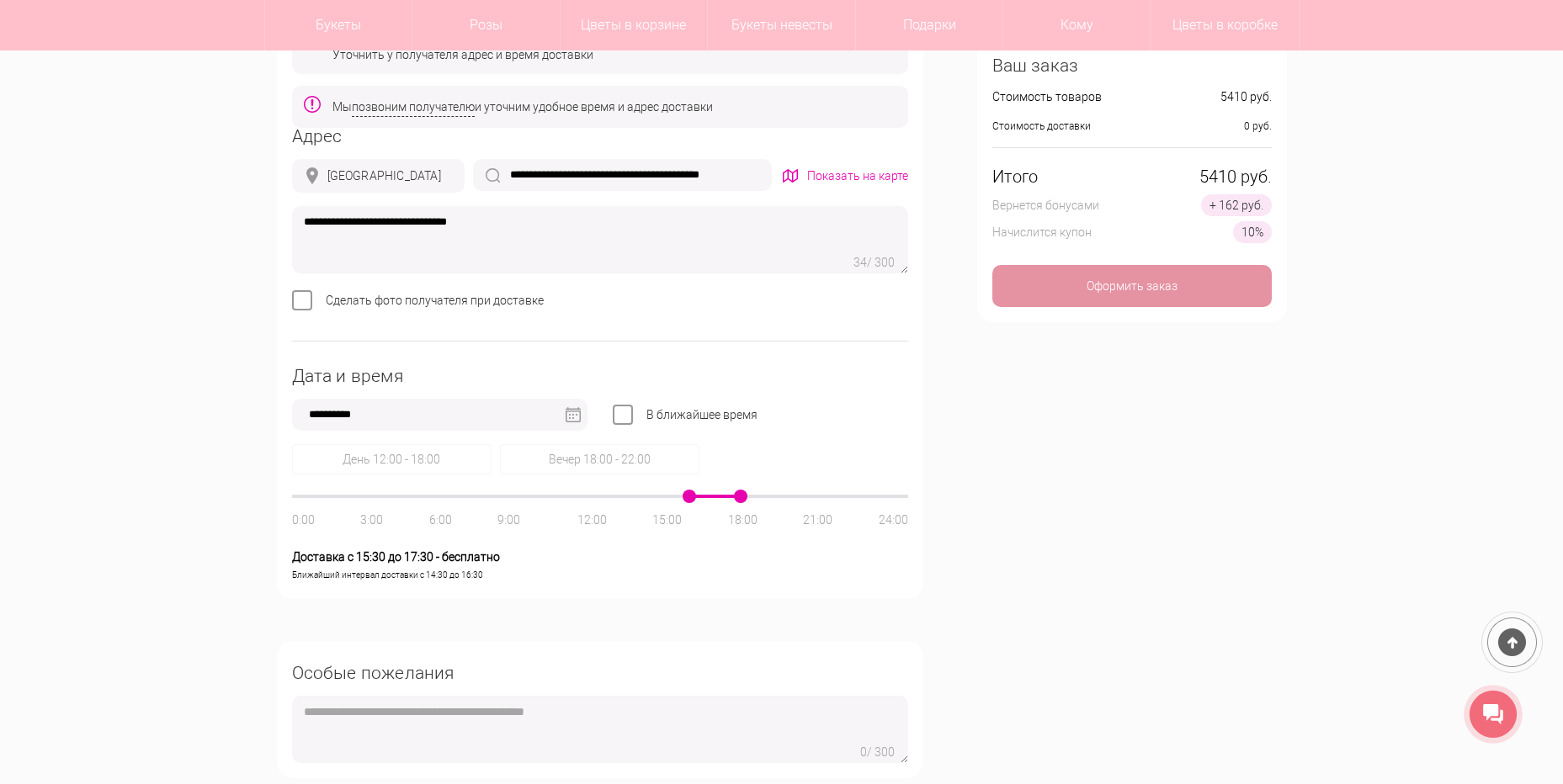
click at [745, 494] on span at bounding box center [741, 496] width 14 height 14
drag, startPoint x: 689, startPoint y: 497, endPoint x: 712, endPoint y: 514, distance: 28.6
click at [712, 498] on div "0:00 3:00 6:00 9:00 12:00 15:00 18:00 21:00 24:00" at bounding box center [599, 495] width 616 height 3
drag, startPoint x: 782, startPoint y: 496, endPoint x: 766, endPoint y: 496, distance: 16.0
click at [766, 496] on div at bounding box center [599, 495] width 616 height 3
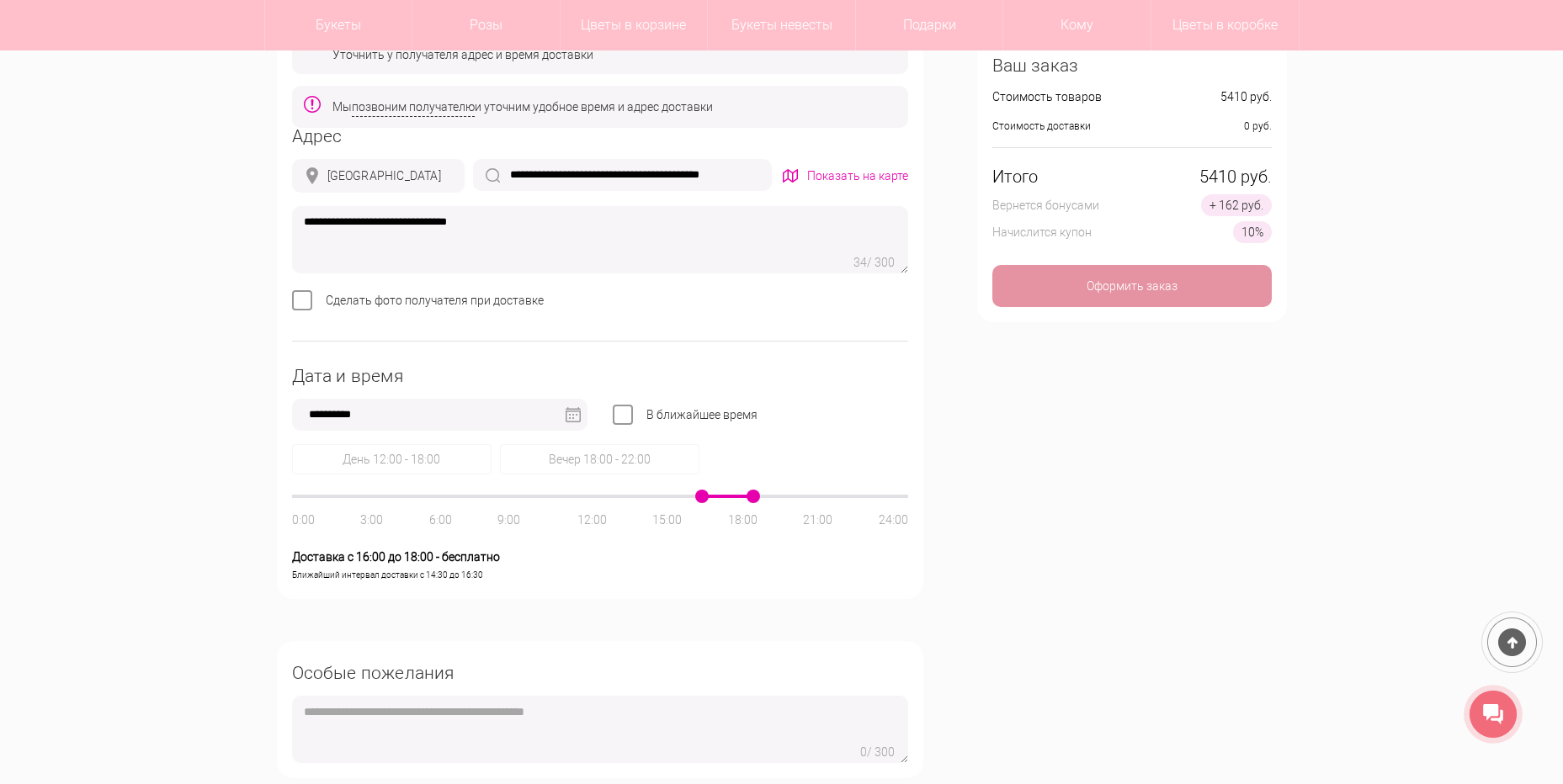
drag, startPoint x: 752, startPoint y: 497, endPoint x: 706, endPoint y: 499, distance: 46.0
click at [706, 498] on div at bounding box center [599, 495] width 616 height 3
drag, startPoint x: 755, startPoint y: 498, endPoint x: 714, endPoint y: 497, distance: 41.0
click at [715, 497] on div at bounding box center [599, 495] width 616 height 3
click at [695, 497] on span at bounding box center [690, 496] width 14 height 14
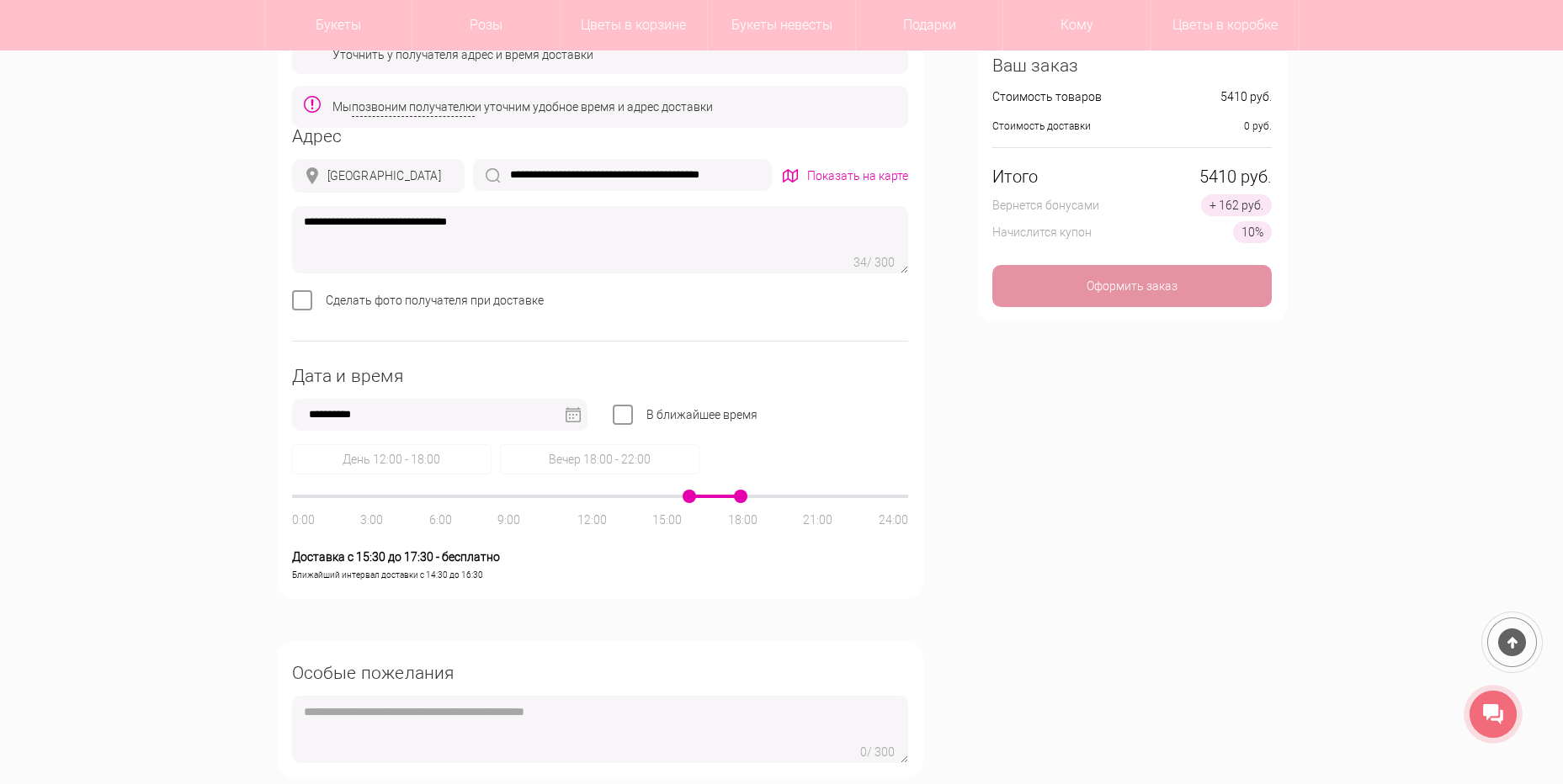
drag, startPoint x: 755, startPoint y: 498, endPoint x: 746, endPoint y: 498, distance: 9.0
click at [746, 498] on span at bounding box center [741, 496] width 14 height 14
type input "**********"
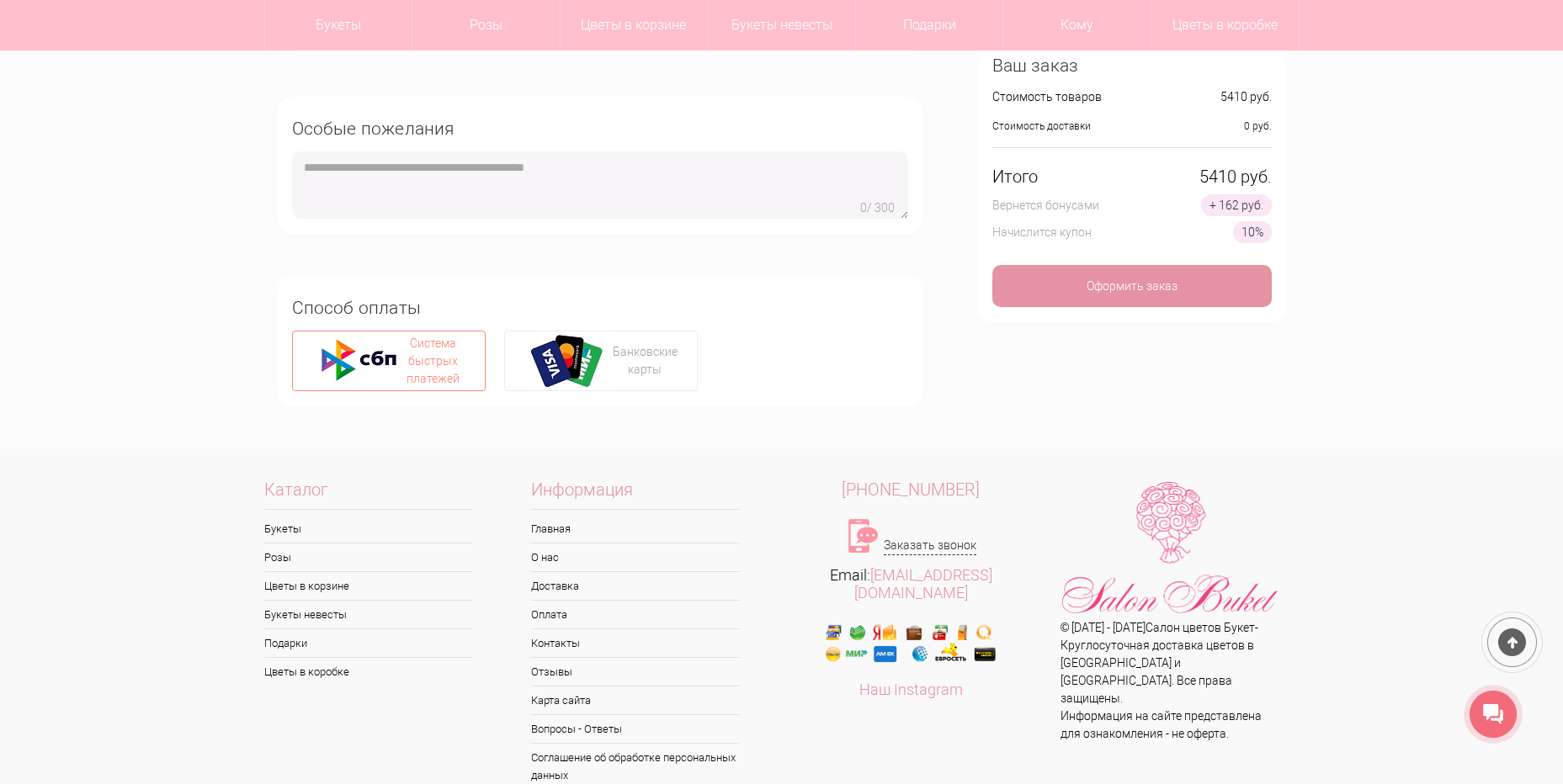
scroll to position [1093, 0]
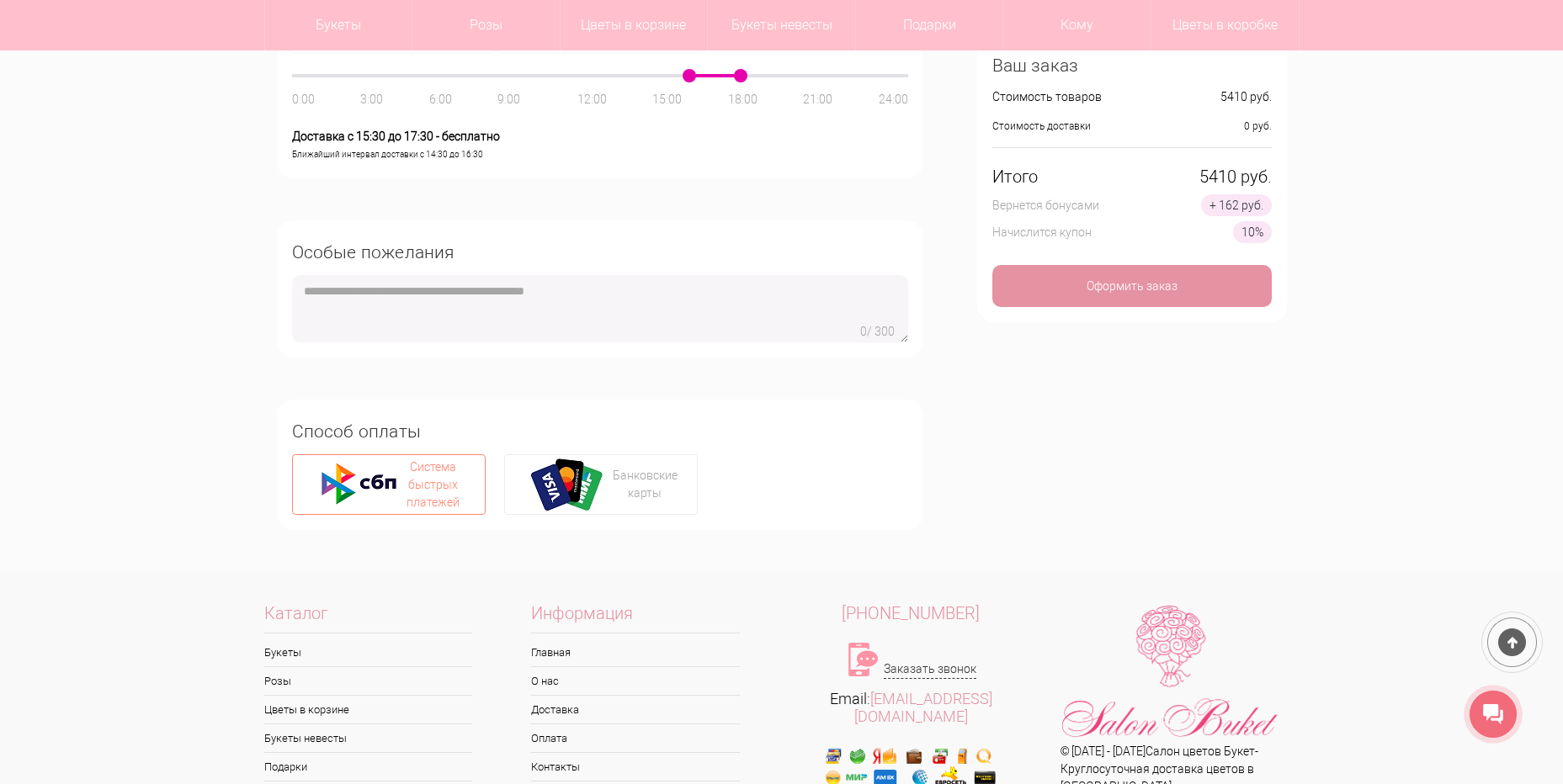
click at [610, 307] on textarea at bounding box center [599, 308] width 616 height 68
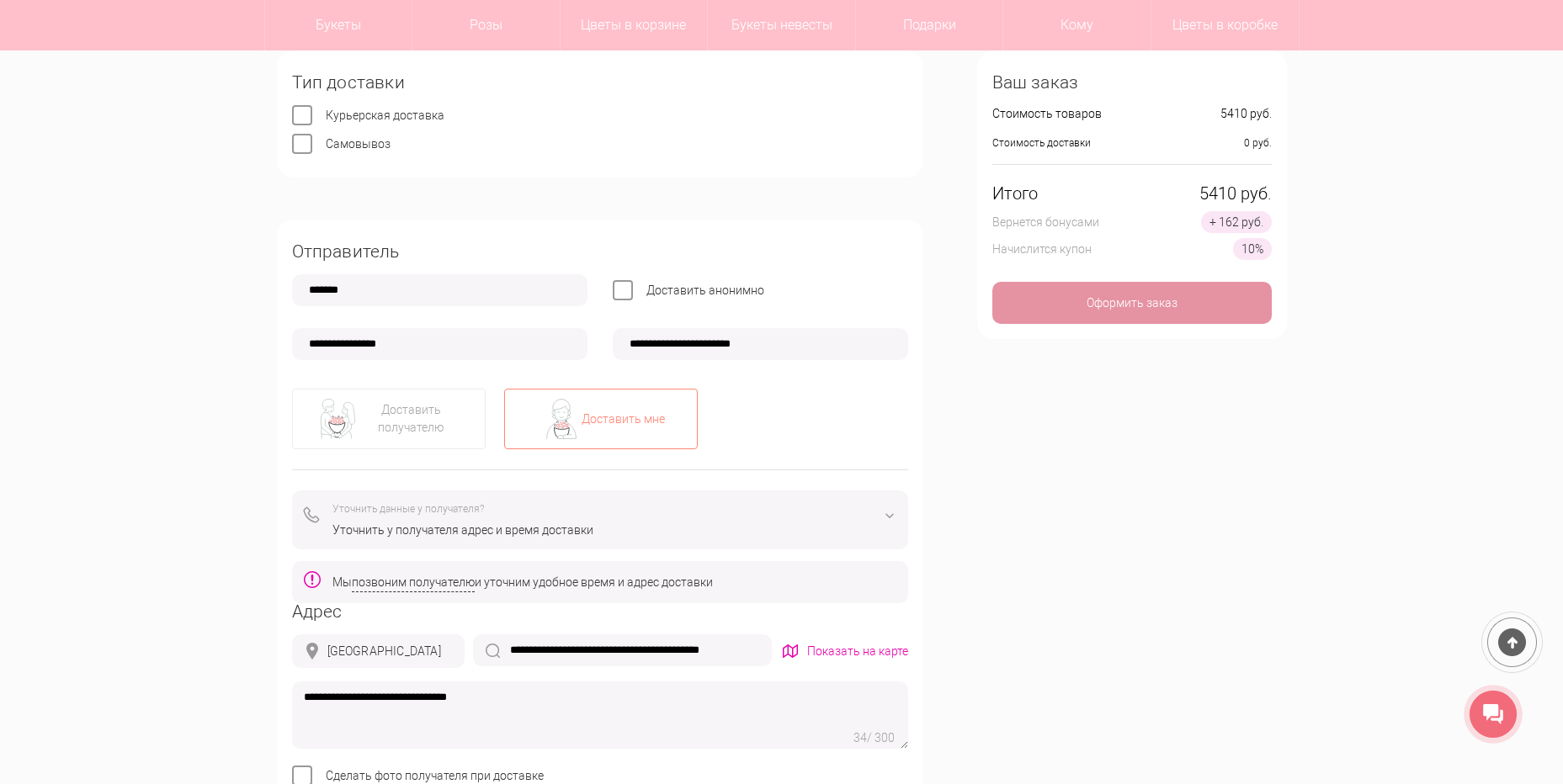
scroll to position [0, 0]
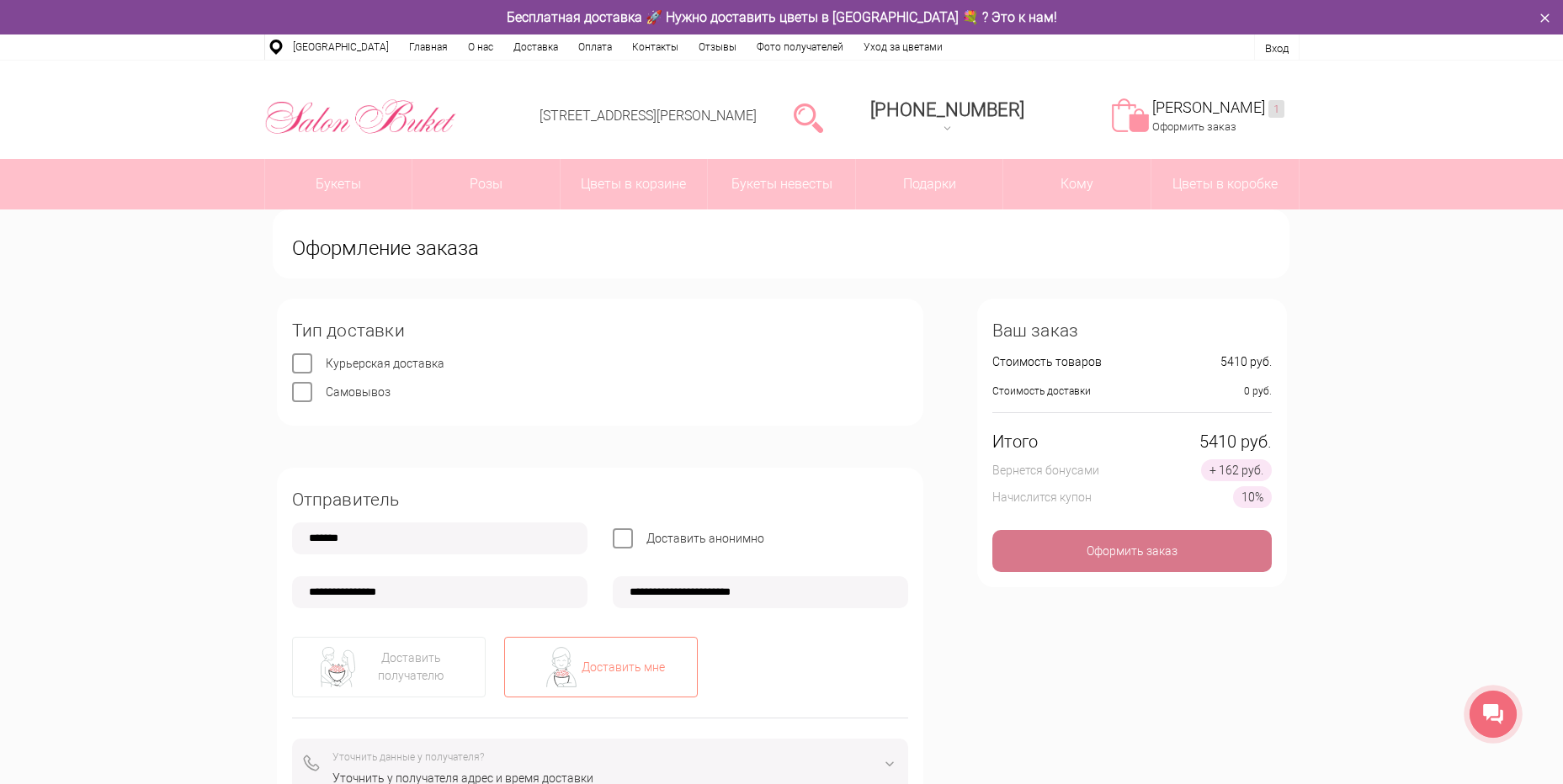
click at [1098, 550] on div "Оформить заказ" at bounding box center [1132, 551] width 280 height 42
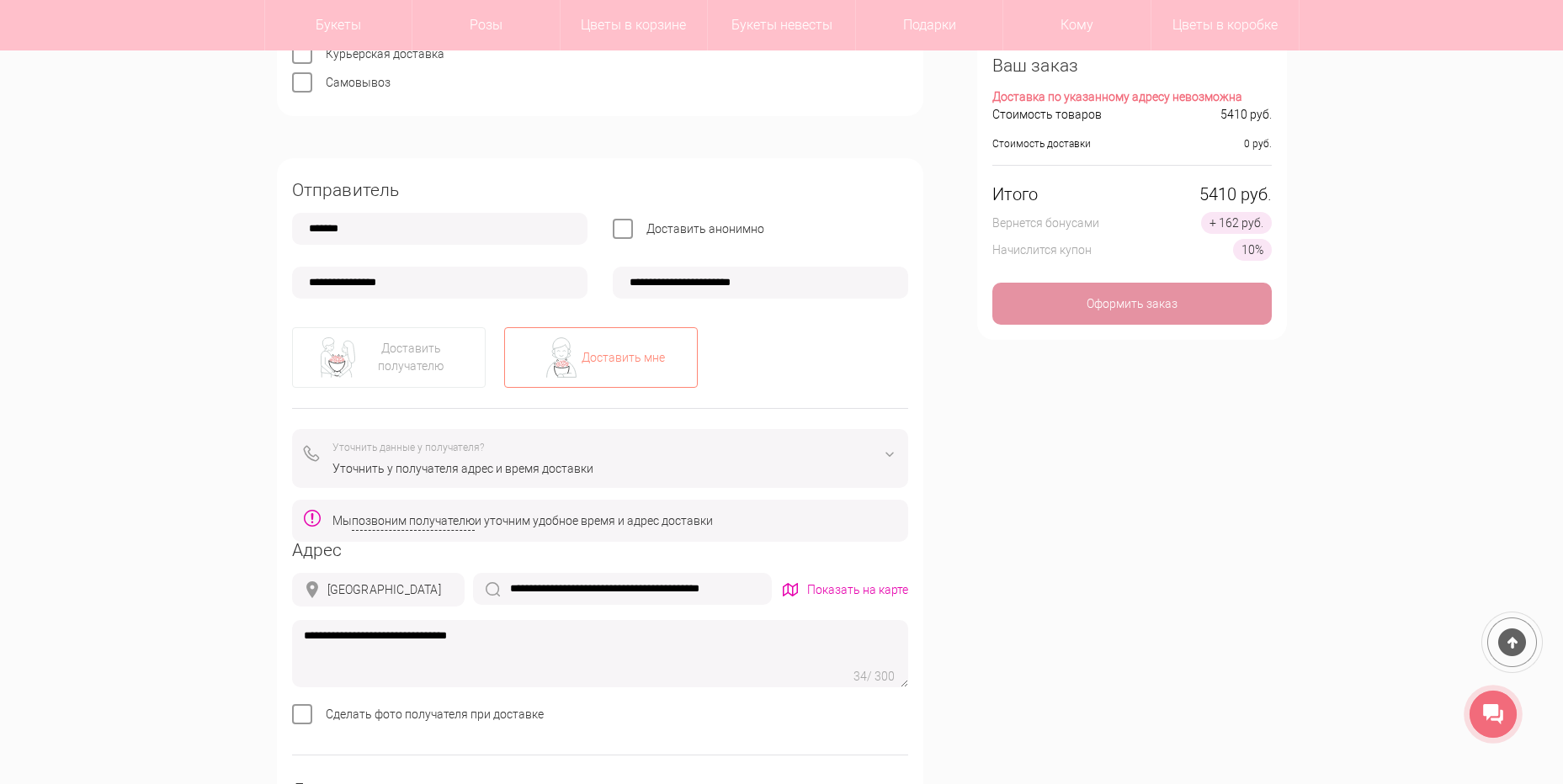
scroll to position [253, 0]
